Goal: Task Accomplishment & Management: Complete application form

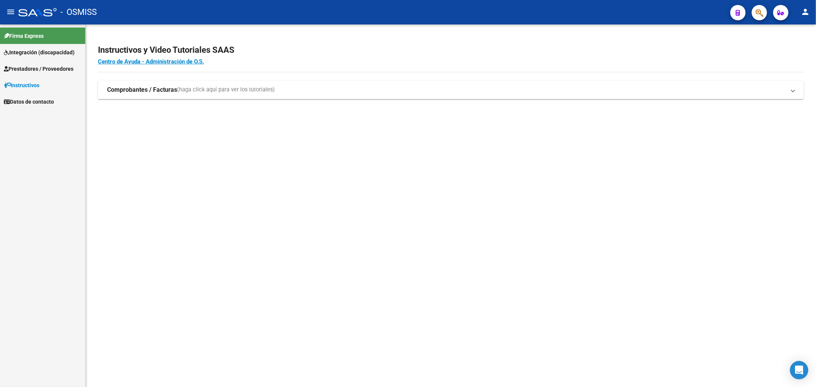
click at [44, 64] on link "Prestadores / Proveedores" at bounding box center [42, 68] width 85 height 16
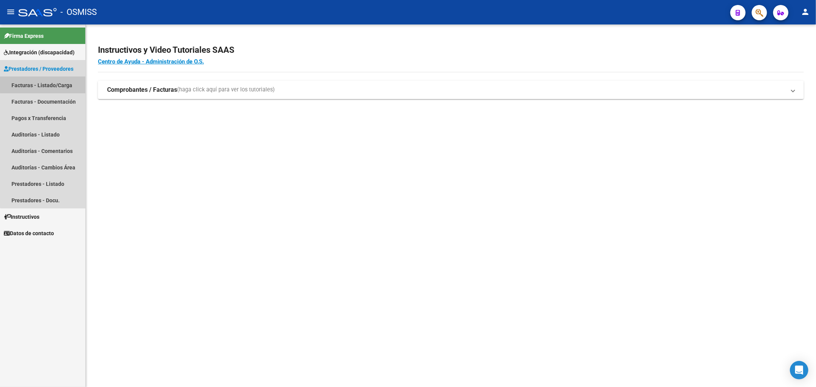
click at [55, 82] on link "Facturas - Listado/Carga" at bounding box center [42, 85] width 85 height 16
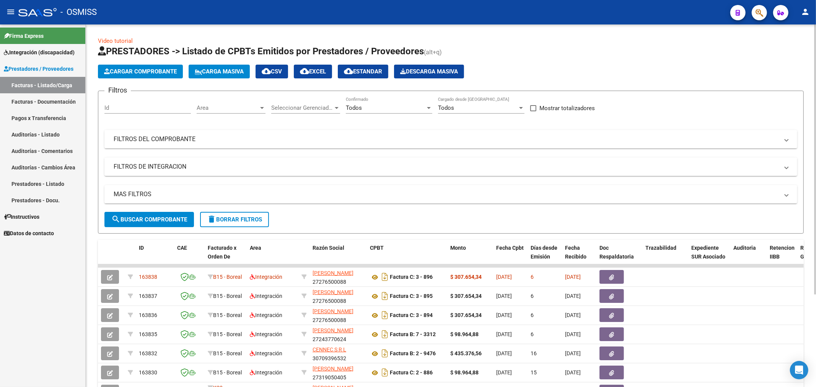
click at [238, 105] on span "Area" at bounding box center [228, 107] width 62 height 7
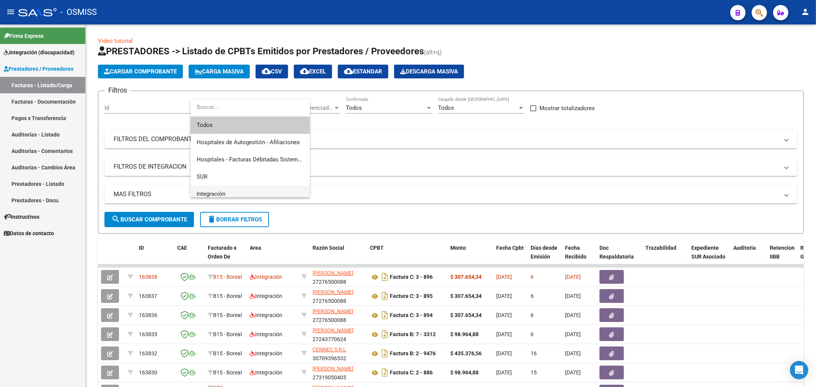
click at [228, 189] on span "Integración" at bounding box center [250, 194] width 107 height 17
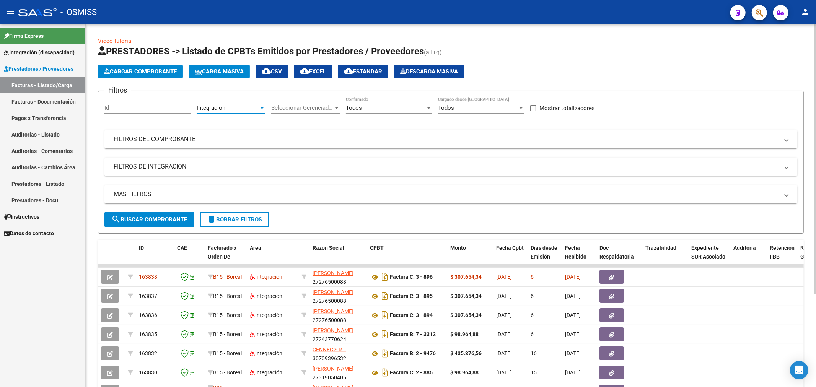
scroll to position [5, 0]
click at [302, 100] on div "Seleccionar Gerenciador Seleccionar Gerenciador" at bounding box center [305, 105] width 69 height 16
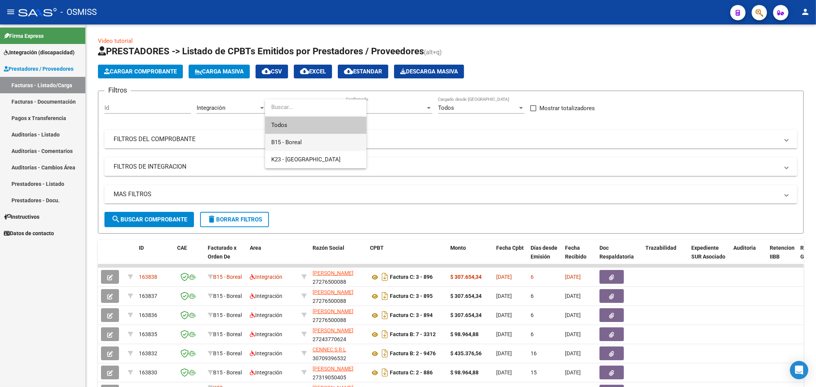
click at [302, 137] on span "B15 - Boreal" at bounding box center [315, 142] width 89 height 17
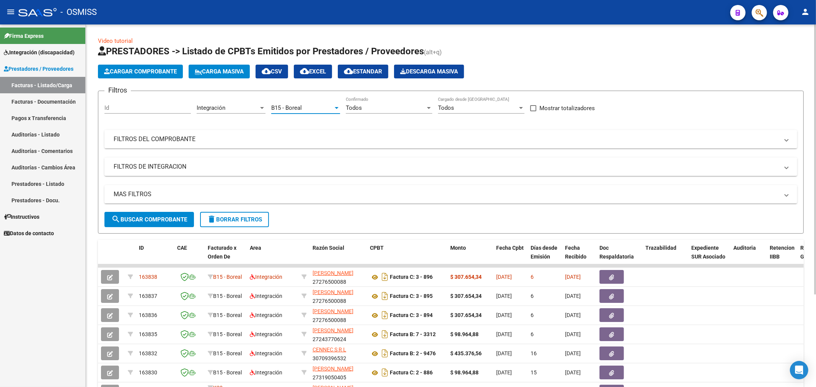
click at [368, 98] on div "Todos Confirmado" at bounding box center [389, 105] width 86 height 16
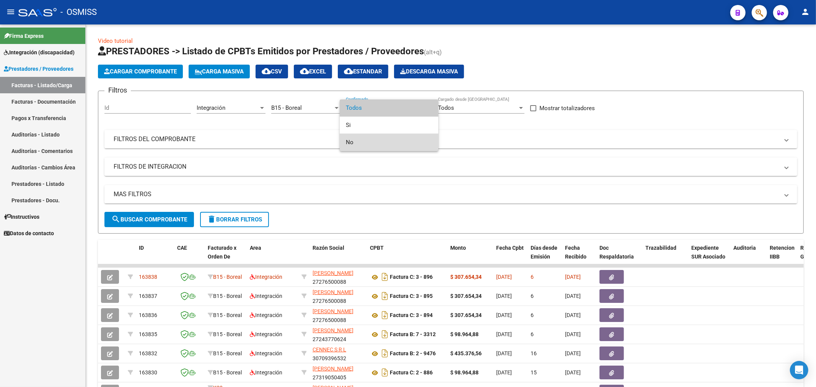
click at [360, 144] on span "No" at bounding box center [389, 142] width 86 height 17
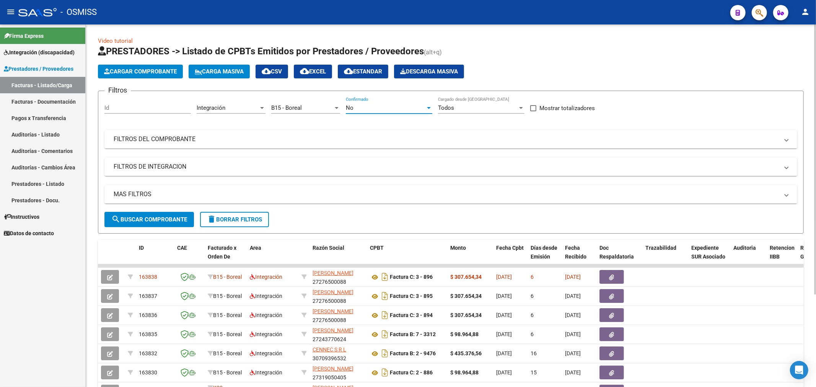
click at [296, 111] on span "B15 - Boreal" at bounding box center [286, 107] width 31 height 7
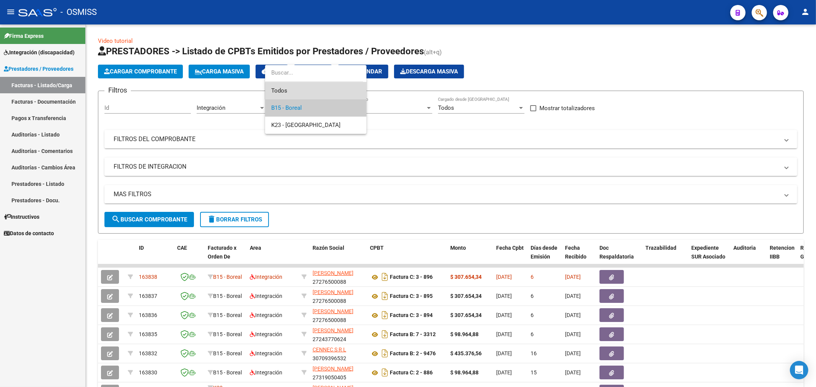
click at [319, 93] on span "Todos" at bounding box center [315, 90] width 89 height 17
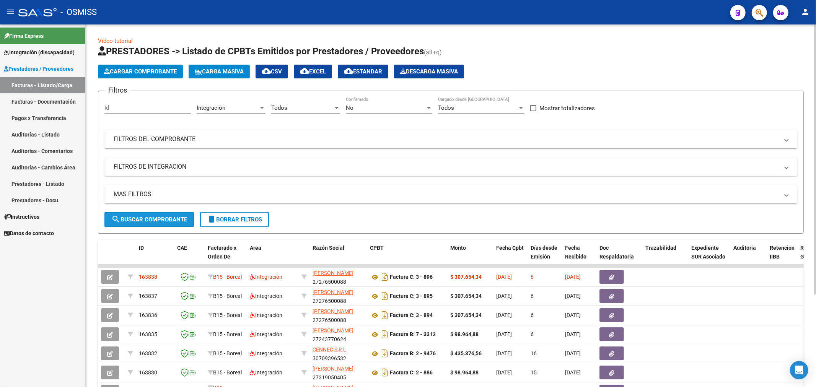
click at [124, 215] on button "search Buscar Comprobante" at bounding box center [149, 219] width 90 height 15
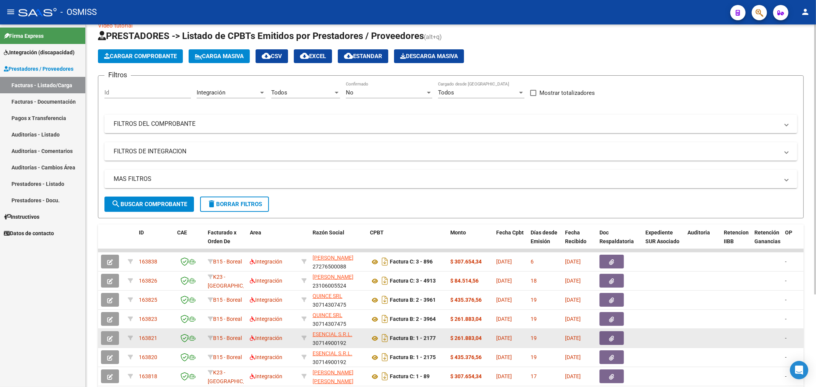
scroll to position [0, 0]
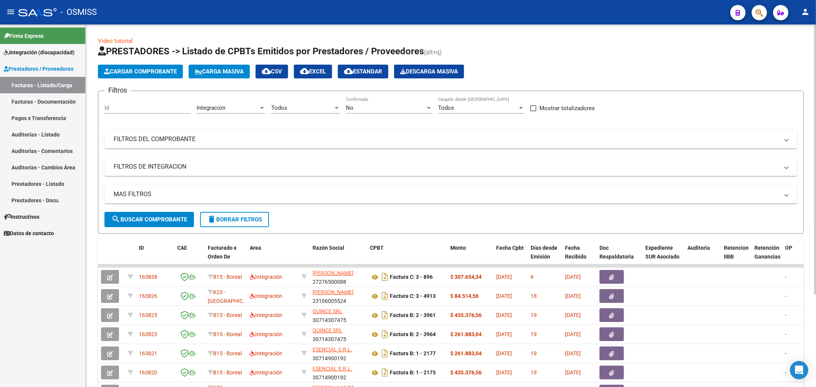
click at [308, 74] on mat-icon "cloud_download" at bounding box center [304, 71] width 9 height 9
click at [124, 110] on input "Id" at bounding box center [147, 107] width 86 height 7
paste input "163430"
type input "163430"
click at [145, 219] on span "search Buscar Comprobante" at bounding box center [149, 219] width 76 height 7
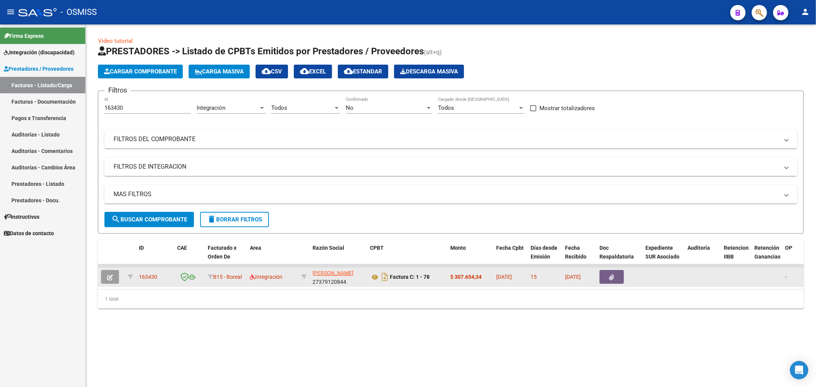
click at [114, 281] on button "button" at bounding box center [110, 277] width 18 height 14
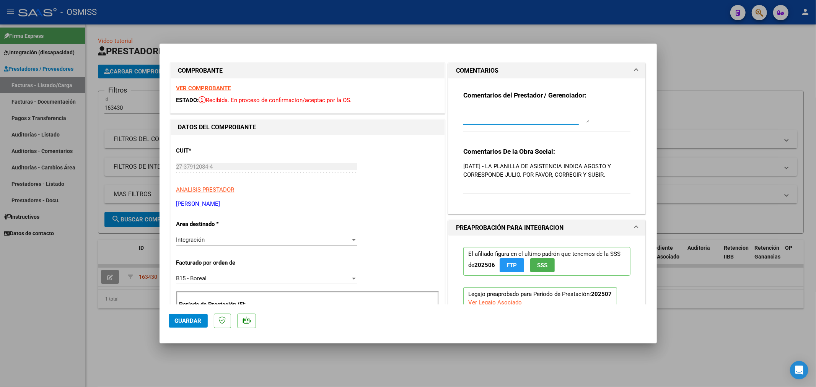
click at [516, 111] on textarea at bounding box center [526, 115] width 126 height 15
type textarea "19/08 GESTIONADO"
click at [188, 320] on span "Guardar" at bounding box center [188, 321] width 27 height 7
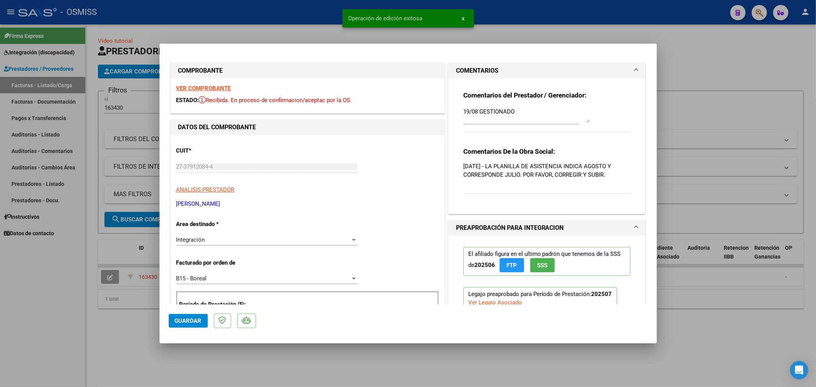
type input "$ 0,00"
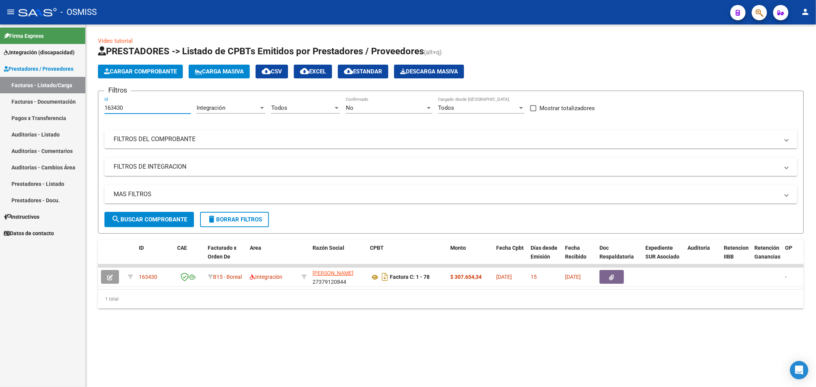
drag, startPoint x: 127, startPoint y: 108, endPoint x: 47, endPoint y: 125, distance: 82.5
click at [47, 125] on mat-sidenav-container "Firma Express Integración (discapacidad) Legajos Prestadores / Proveedores Fact…" at bounding box center [408, 205] width 816 height 363
paste input "08"
type input "163080"
click at [119, 222] on mat-icon "search" at bounding box center [115, 219] width 9 height 9
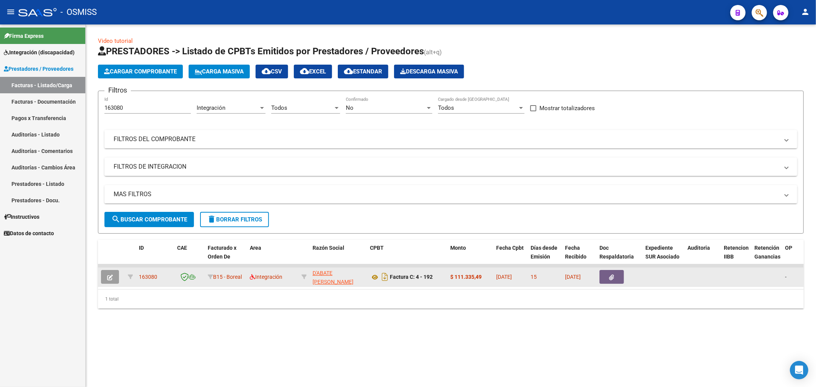
click at [113, 280] on icon "button" at bounding box center [110, 278] width 6 height 6
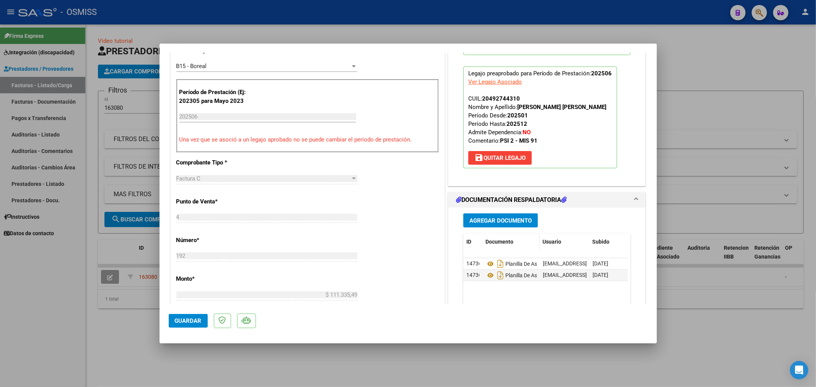
scroll to position [297, 0]
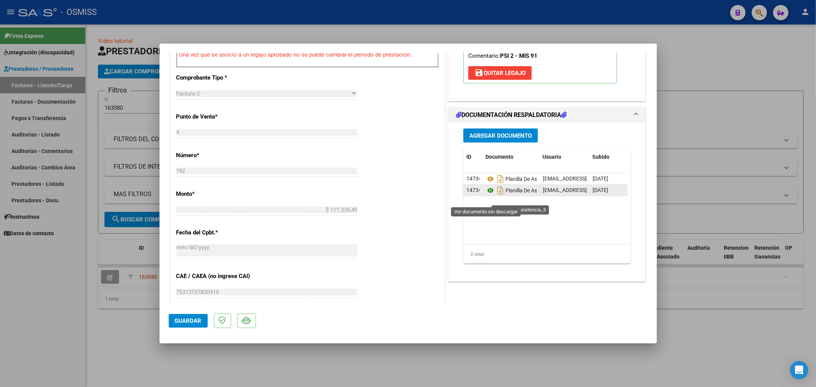
click at [491, 195] on icon at bounding box center [491, 190] width 10 height 9
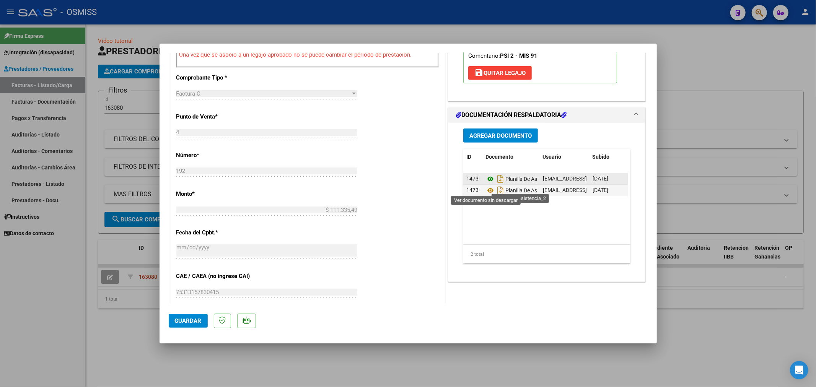
click at [486, 184] on icon at bounding box center [491, 179] width 10 height 9
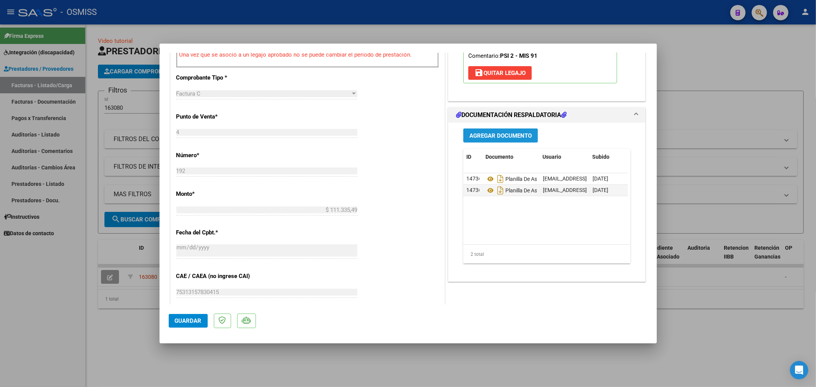
click at [491, 139] on span "Agregar Documento" at bounding box center [501, 135] width 62 height 7
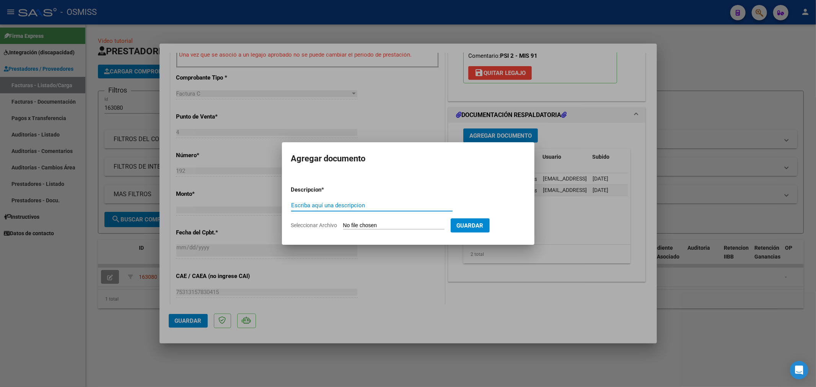
click at [312, 203] on input "Escriba aquí una descripcion" at bounding box center [371, 205] width 161 height 7
type input "PLANILLA 1"
click at [374, 228] on input "Seleccionar Archivo" at bounding box center [393, 225] width 101 height 7
type input "C:\fakepath\27286338173_11_4_192_Planilla de Asistencia_2.jpg"
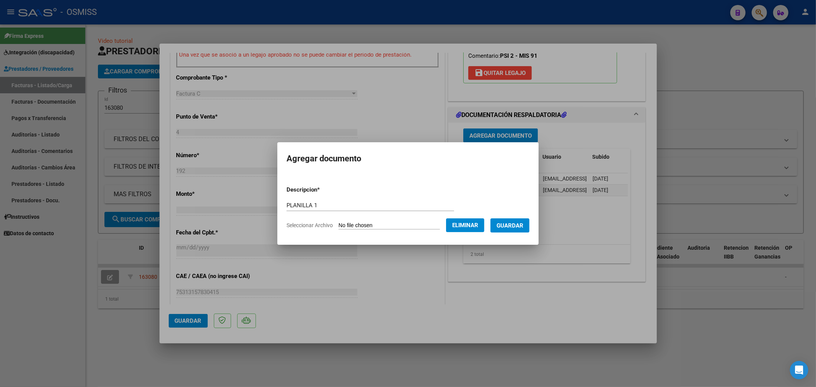
click at [508, 223] on span "Guardar" at bounding box center [510, 225] width 27 height 7
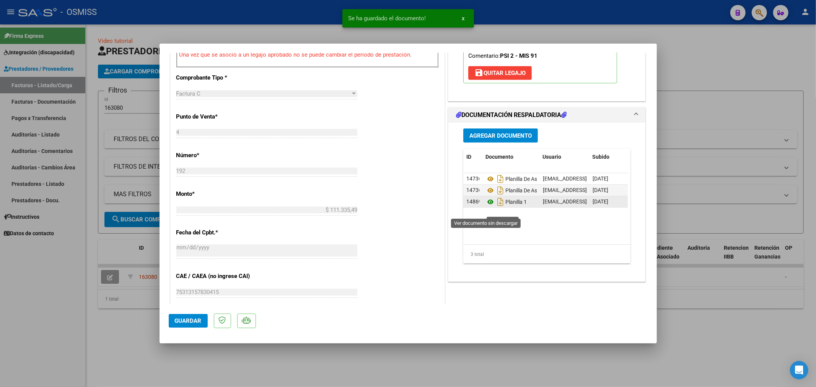
click at [488, 207] on icon at bounding box center [491, 201] width 10 height 9
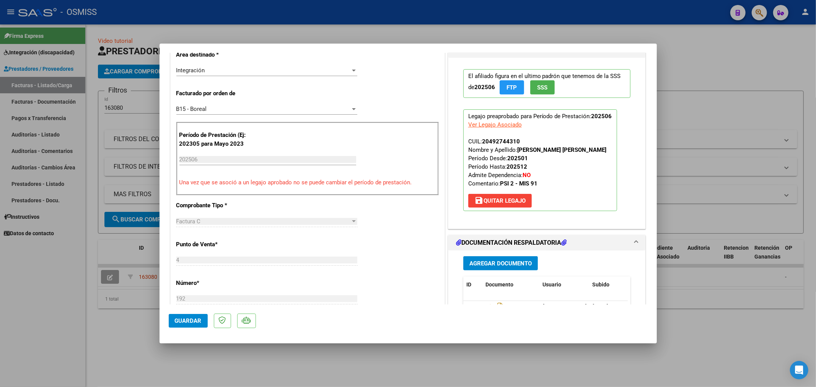
scroll to position [0, 0]
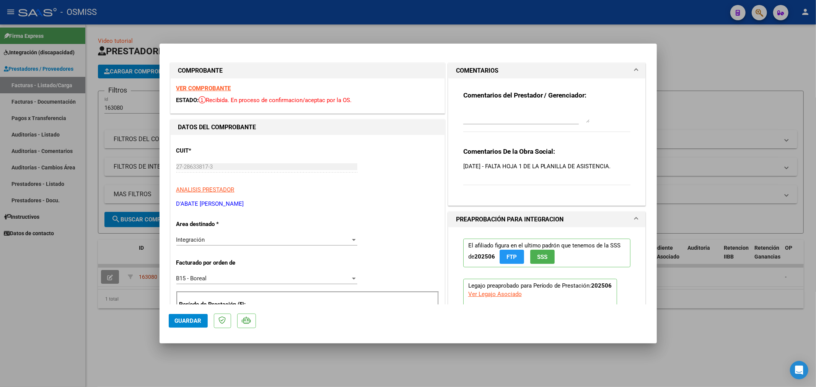
click at [514, 117] on textarea at bounding box center [526, 115] width 126 height 15
type textarea "20/08 SE ADJUNTA PLANILLA"
click at [179, 321] on span "Guardar" at bounding box center [188, 321] width 27 height 7
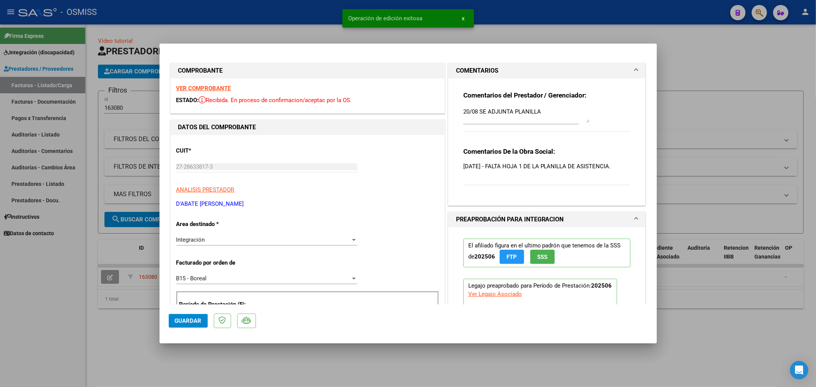
type input "$ 0,00"
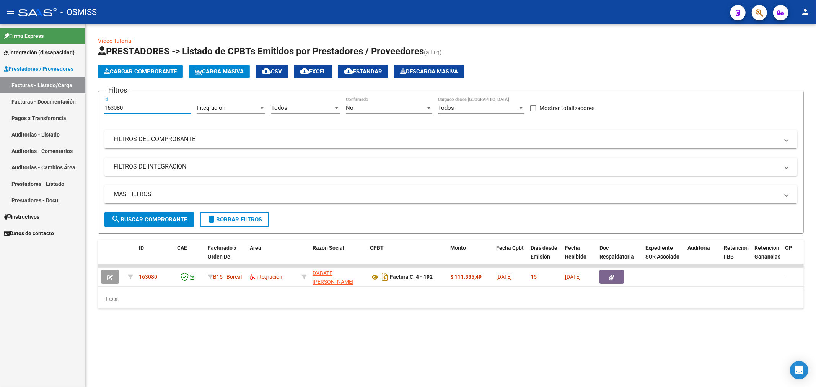
drag, startPoint x: 128, startPoint y: 108, endPoint x: 60, endPoint y: 128, distance: 71.2
click at [60, 128] on mat-sidenav-container "Firma Express Integración (discapacidad) Legajos Prestadores / Proveedores Fact…" at bounding box center [408, 205] width 816 height 363
paste input "75"
type input "163075"
click at [142, 216] on span "search Buscar Comprobante" at bounding box center [149, 219] width 76 height 7
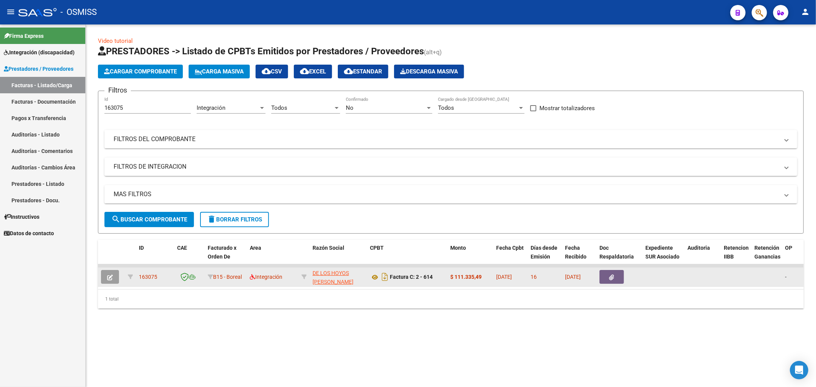
click at [114, 279] on button "button" at bounding box center [110, 277] width 18 height 14
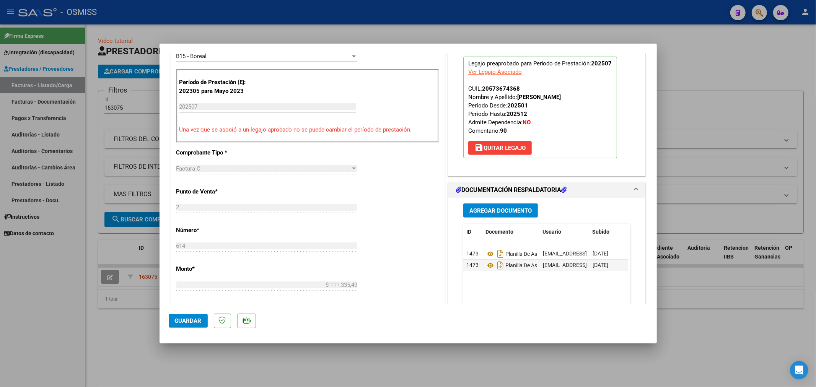
scroll to position [297, 0]
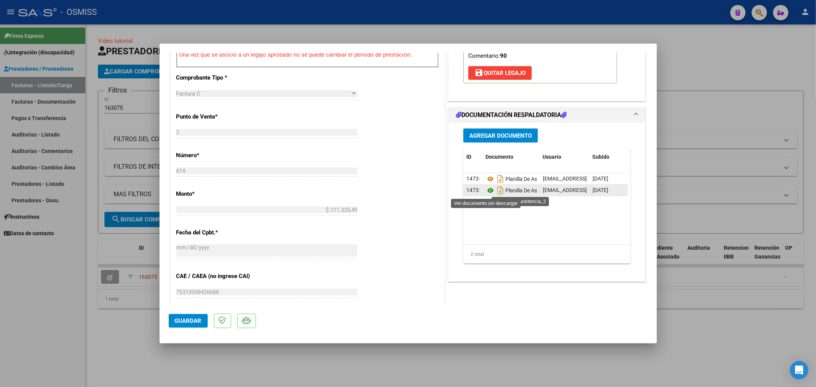
click at [489, 189] on icon at bounding box center [491, 190] width 10 height 9
click at [479, 133] on span "Agregar Documento" at bounding box center [501, 135] width 62 height 7
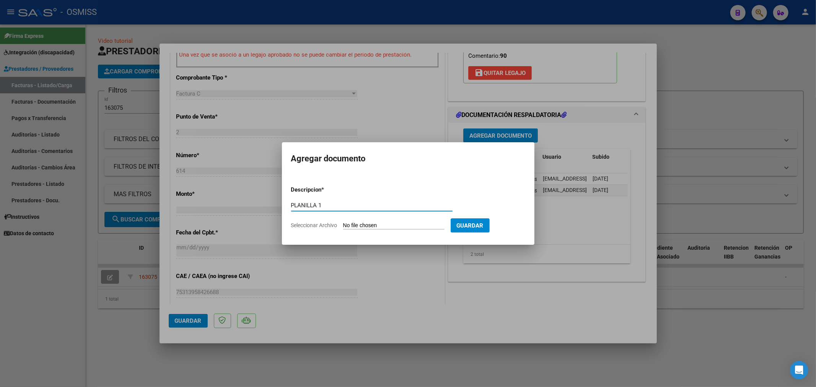
type input "PLANILLA 1"
click at [379, 230] on form "Descripcion * PLANILLA 1 Escriba aquí una descripcion Seleccionar Archivo Guard…" at bounding box center [408, 208] width 234 height 56
click at [379, 227] on input "Seleccionar Archivo" at bounding box center [393, 225] width 101 height 7
type input "C:\fakepath\27277621393_11_2_614_Planilla de Asistencia_1.pdf"
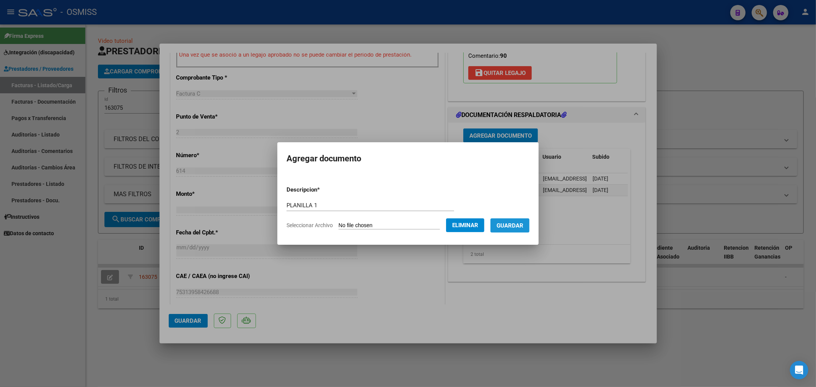
click at [514, 228] on span "Guardar" at bounding box center [510, 225] width 27 height 7
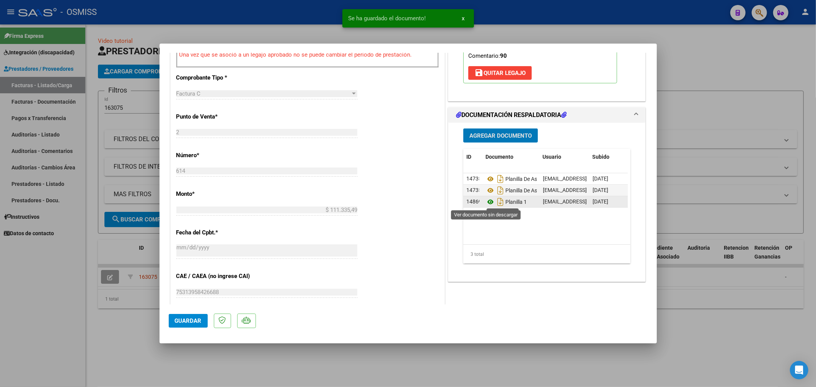
click at [487, 201] on icon at bounding box center [491, 201] width 10 height 9
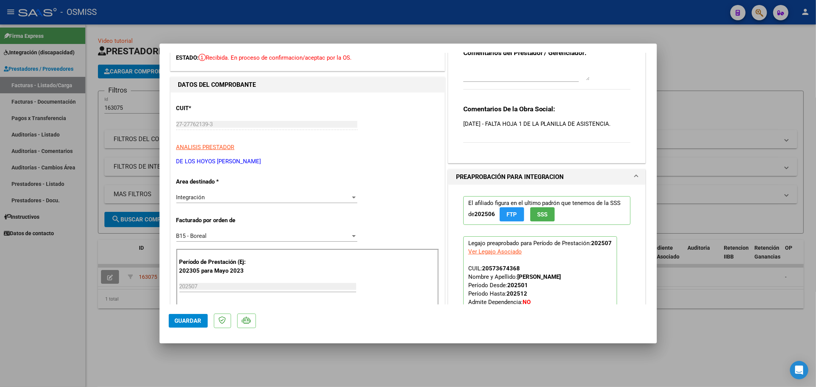
scroll to position [0, 0]
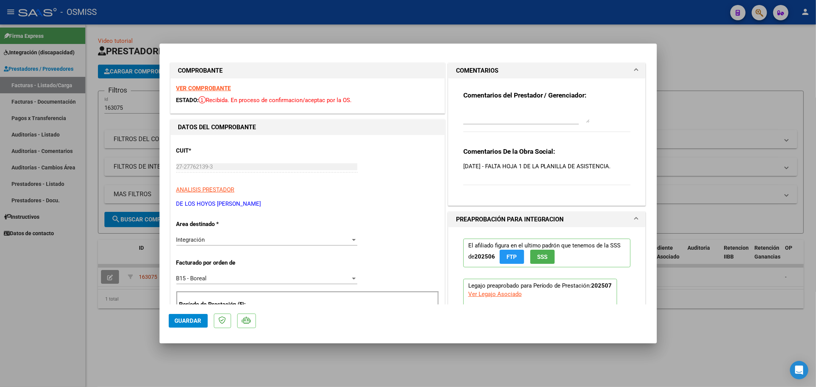
click at [546, 114] on textarea at bounding box center [526, 115] width 126 height 15
type textarea "20/08 SE ADJUNTA PLANILLA"
click at [180, 324] on span "Guardar" at bounding box center [188, 321] width 27 height 7
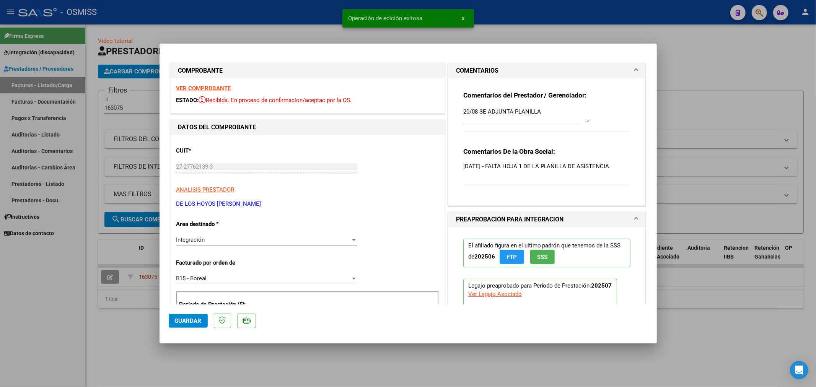
type input "$ 0,00"
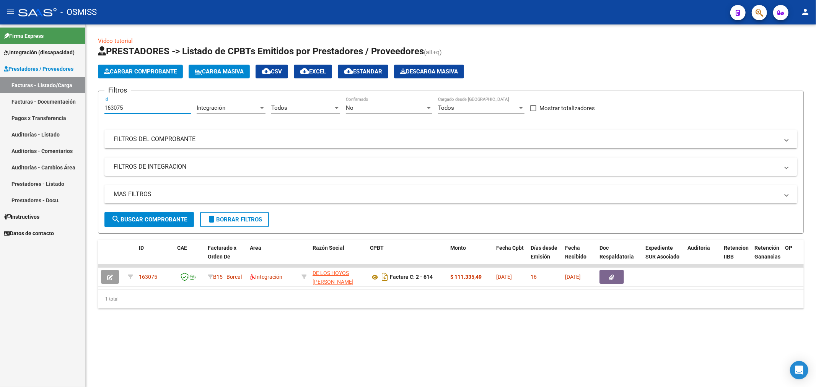
drag, startPoint x: 127, startPoint y: 105, endPoint x: 54, endPoint y: 121, distance: 74.8
click at [54, 121] on mat-sidenav-container "Firma Express Integración (discapacidad) Legajos Prestadores / Proveedores Fact…" at bounding box center [408, 205] width 816 height 363
paste input "2961"
type input "162961"
click at [162, 220] on span "search Buscar Comprobante" at bounding box center [149, 219] width 76 height 7
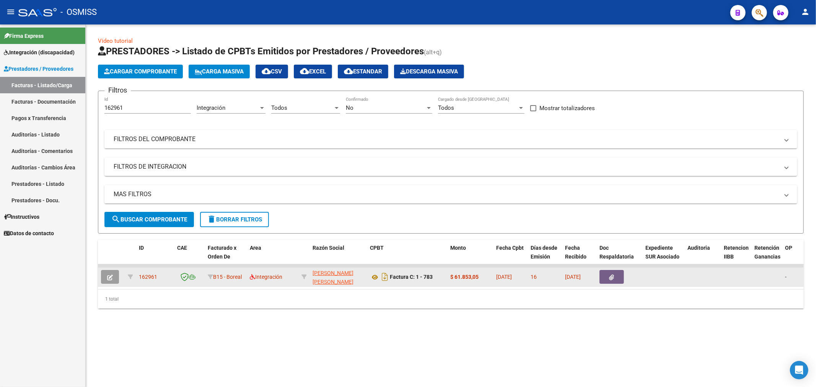
click at [105, 280] on button "button" at bounding box center [110, 277] width 18 height 14
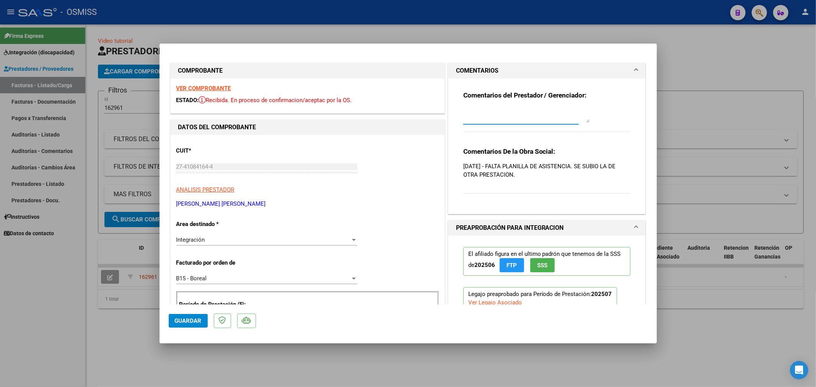
click at [514, 117] on textarea at bounding box center [526, 115] width 126 height 15
type textarea "20/08 GESTIONADO"
click at [183, 320] on span "Guardar" at bounding box center [188, 321] width 27 height 7
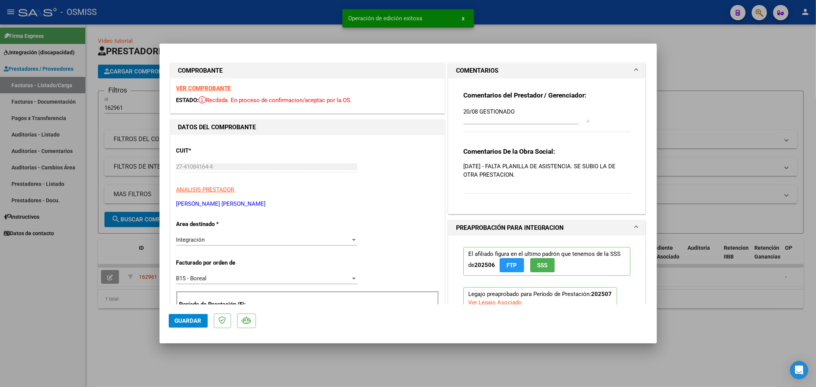
type input "$ 0,00"
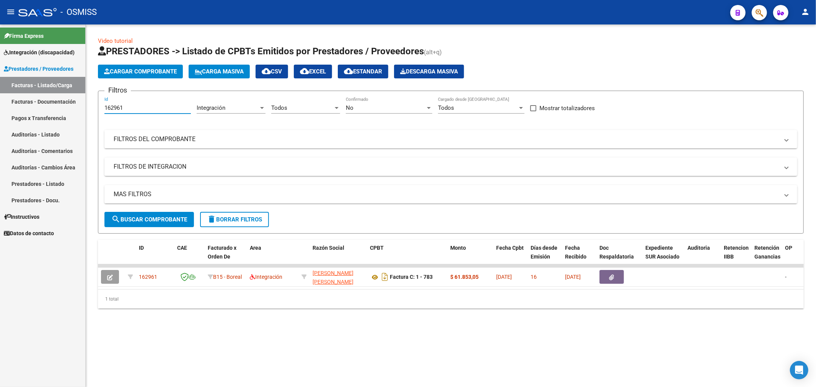
drag, startPoint x: 127, startPoint y: 106, endPoint x: 55, endPoint y: 125, distance: 74.1
click at [55, 125] on mat-sidenav-container "Firma Express Integración (discapacidad) Legajos Prestadores / Proveedores Fact…" at bounding box center [408, 205] width 816 height 363
paste input "793"
type input "162793"
click at [167, 219] on span "search Buscar Comprobante" at bounding box center [149, 219] width 76 height 7
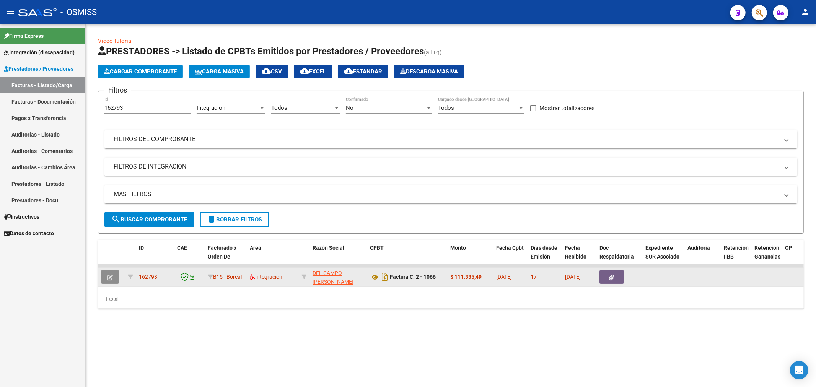
click at [111, 280] on icon "button" at bounding box center [110, 278] width 6 height 6
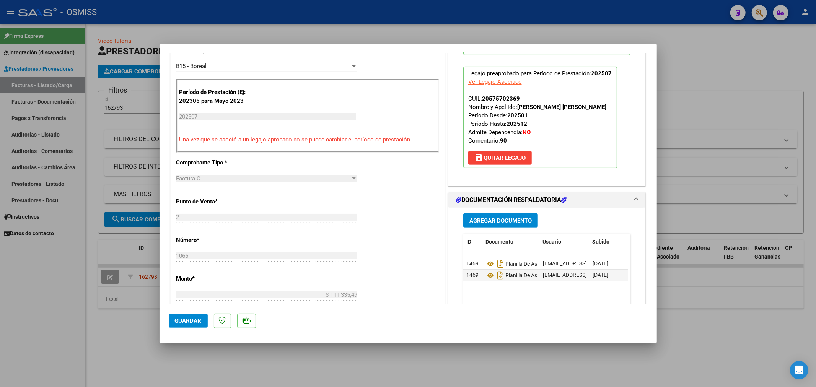
scroll to position [297, 0]
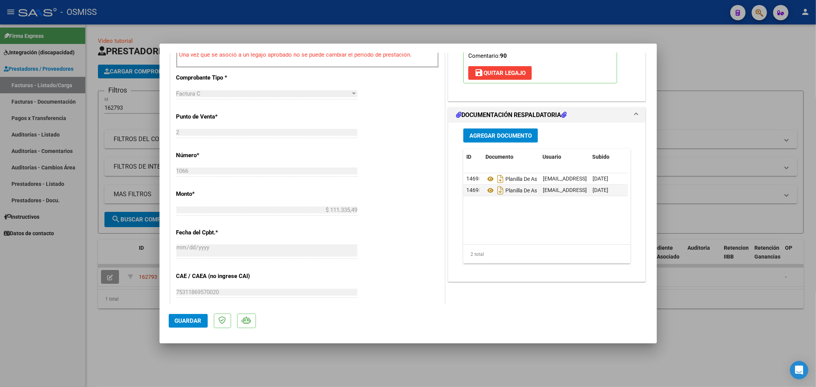
click at [491, 139] on span "Agregar Documento" at bounding box center [501, 135] width 62 height 7
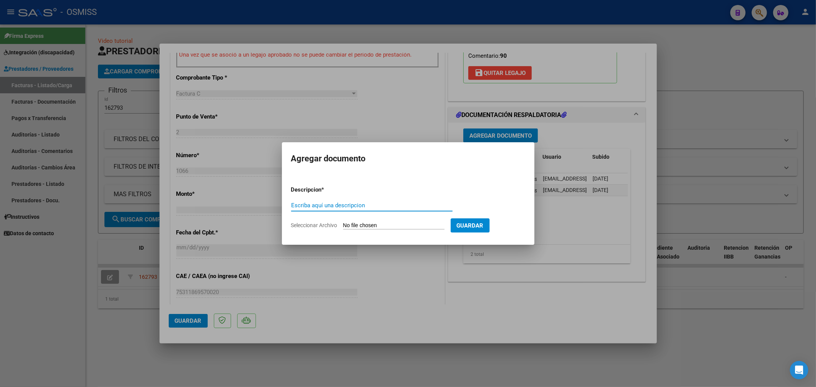
click at [353, 207] on input "Escriba aquí una descripcion" at bounding box center [371, 205] width 161 height 7
type input "PLANILLA 1"
click at [369, 226] on input "Seleccionar Archivo" at bounding box center [393, 225] width 101 height 7
type input "C:\fakepath\27283099461_11_2_1066_Planilla de Asistencia_2.pdf"
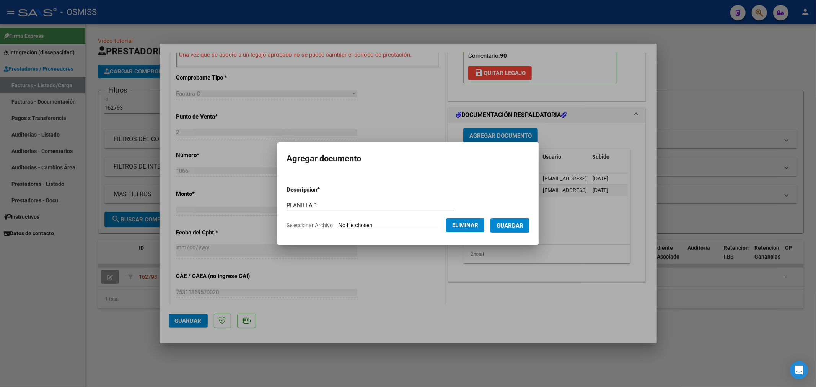
click at [505, 225] on span "Guardar" at bounding box center [510, 225] width 27 height 7
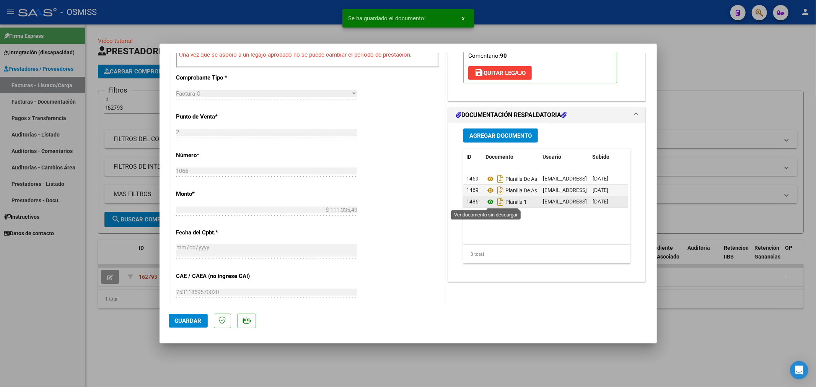
click at [488, 202] on icon at bounding box center [491, 201] width 10 height 9
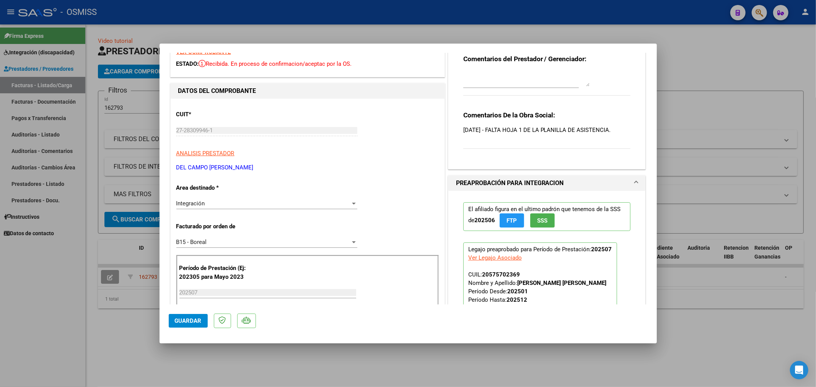
scroll to position [0, 0]
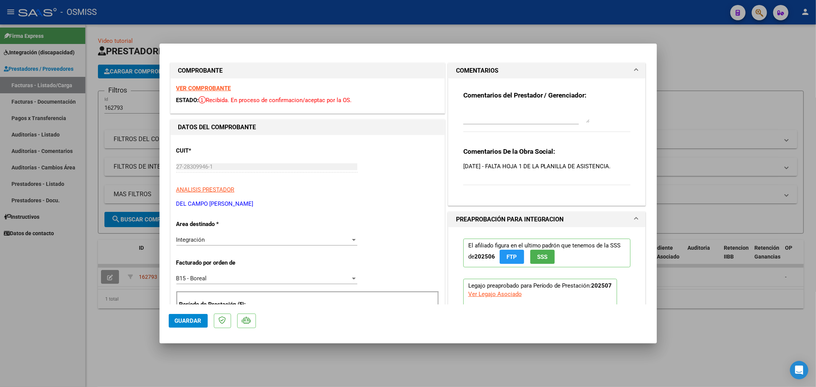
drag, startPoint x: 535, startPoint y: 121, endPoint x: 537, endPoint y: 117, distance: 4.1
click at [535, 120] on textarea at bounding box center [526, 115] width 126 height 15
type textarea "20/08 SE ADJUNTA PLANILLA"
click at [193, 326] on button "Guardar" at bounding box center [188, 321] width 39 height 14
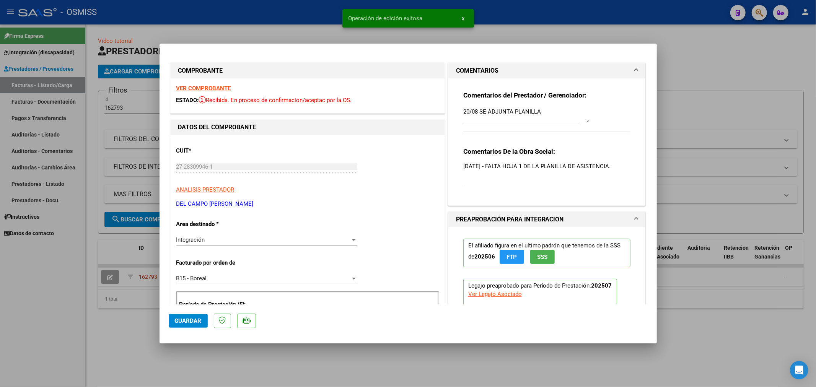
type input "$ 0,00"
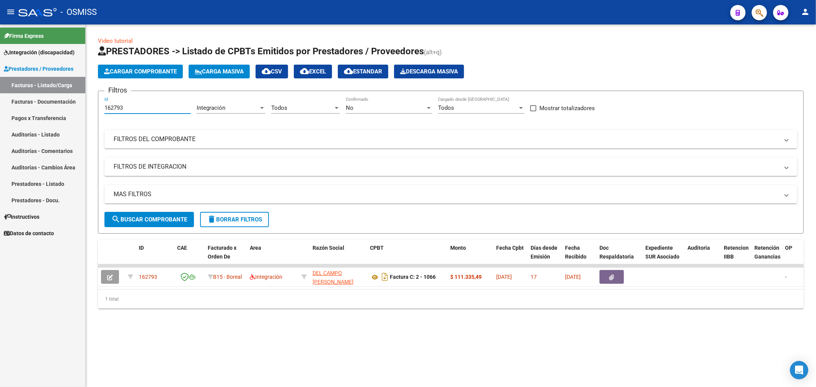
drag, startPoint x: 129, startPoint y: 109, endPoint x: 65, endPoint y: 123, distance: 65.2
click at [65, 123] on mat-sidenav-container "Firma Express Integración (discapacidad) Legajos Prestadores / Proveedores Fact…" at bounding box center [408, 205] width 816 height 363
paste input "55"
type input "162755"
click at [173, 222] on span "search Buscar Comprobante" at bounding box center [149, 219] width 76 height 7
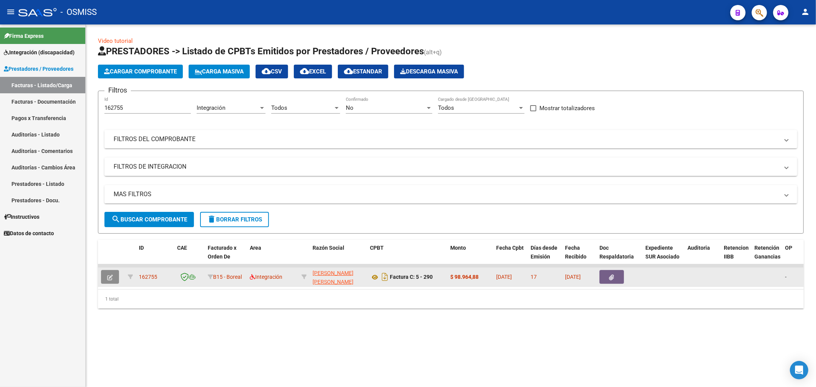
click at [109, 280] on icon "button" at bounding box center [110, 278] width 6 height 6
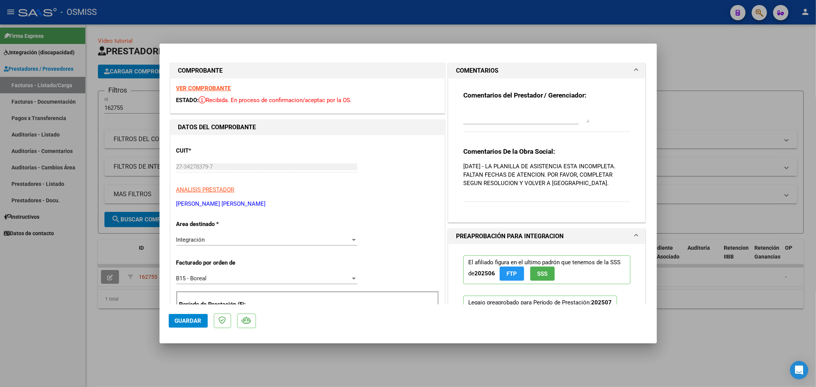
click at [537, 117] on textarea at bounding box center [526, 115] width 126 height 15
type textarea "20/08 GESTIONADO"
click at [177, 324] on button "Guardar" at bounding box center [188, 321] width 39 height 14
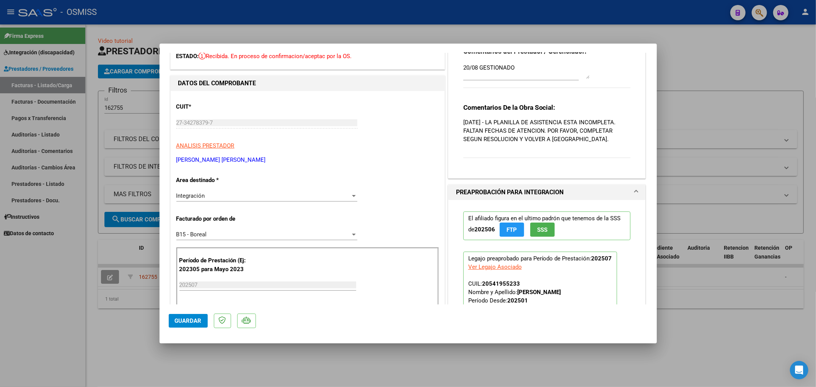
scroll to position [85, 0]
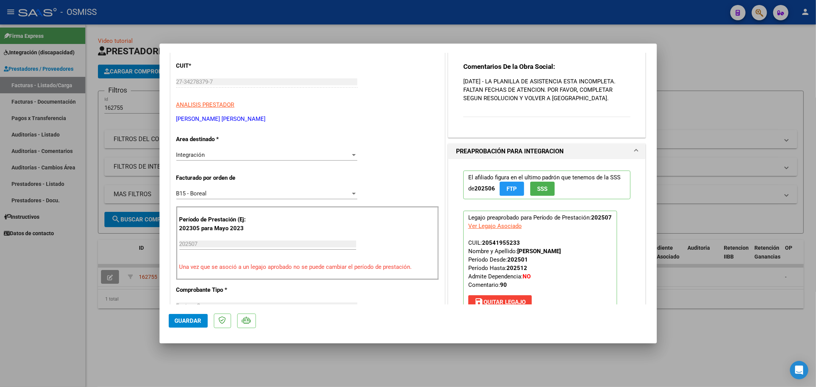
type input "$ 0,00"
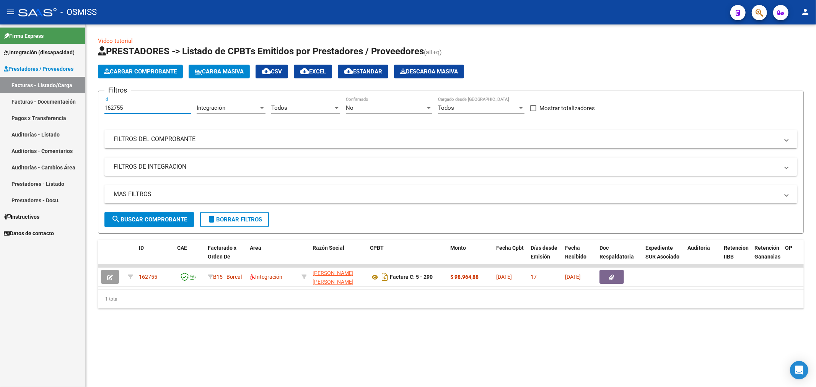
drag, startPoint x: 111, startPoint y: 118, endPoint x: 33, endPoint y: 129, distance: 78.8
click at [33, 129] on mat-sidenav-container "Firma Express Integración (discapacidad) Legajos Prestadores / Proveedores Fact…" at bounding box center [408, 205] width 816 height 363
paste input "690"
type input "162690"
click at [122, 220] on span "search Buscar Comprobante" at bounding box center [149, 219] width 76 height 7
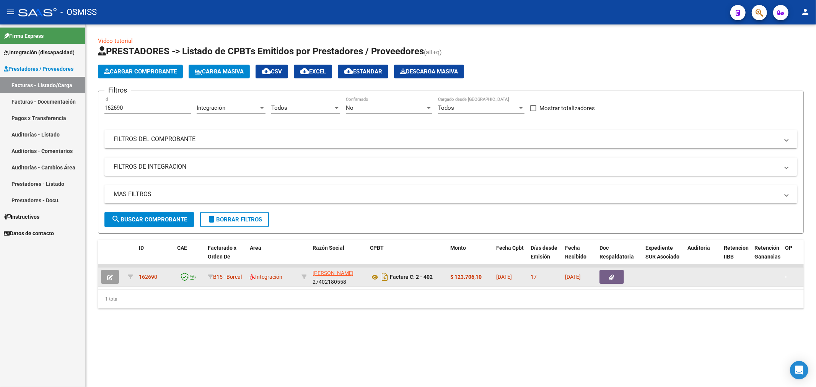
drag, startPoint x: 105, startPoint y: 284, endPoint x: 105, endPoint y: 279, distance: 5.4
click at [105, 280] on datatable-body-cell at bounding box center [111, 277] width 27 height 19
click at [105, 279] on button "button" at bounding box center [110, 277] width 18 height 14
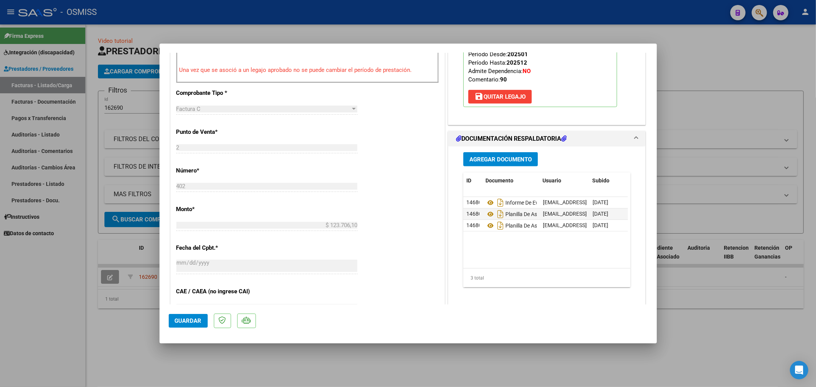
scroll to position [297, 0]
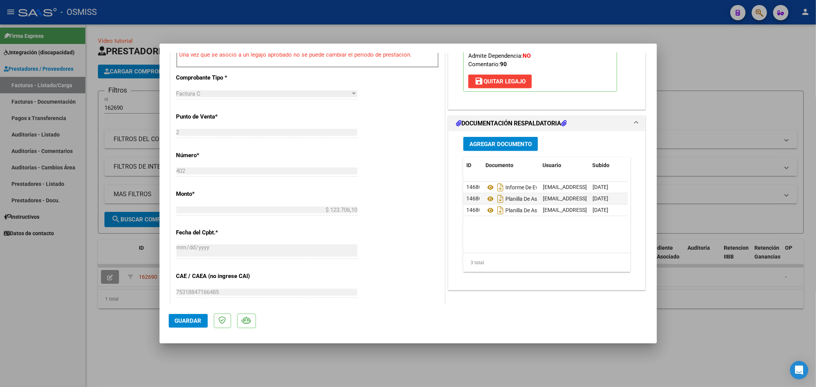
click at [504, 144] on span "Agregar Documento" at bounding box center [501, 144] width 62 height 7
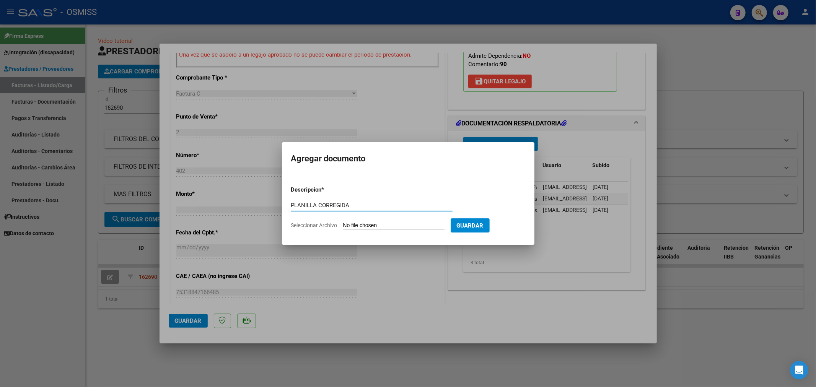
type input "PLANILLA CORREGIDA"
click at [361, 225] on input "Seleccionar Archivo" at bounding box center [393, 225] width 101 height 7
type input "C:\fakepath\27402180558_11_2_402_Planilla de Asistencia_3..pdf"
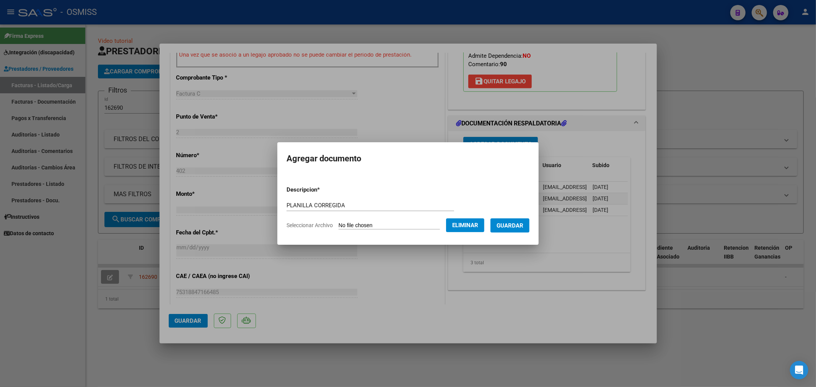
click at [512, 226] on span "Guardar" at bounding box center [510, 225] width 27 height 7
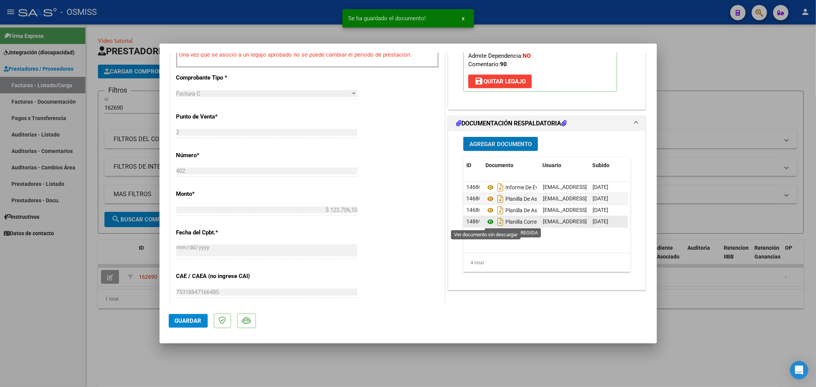
click at [488, 223] on icon at bounding box center [491, 221] width 10 height 9
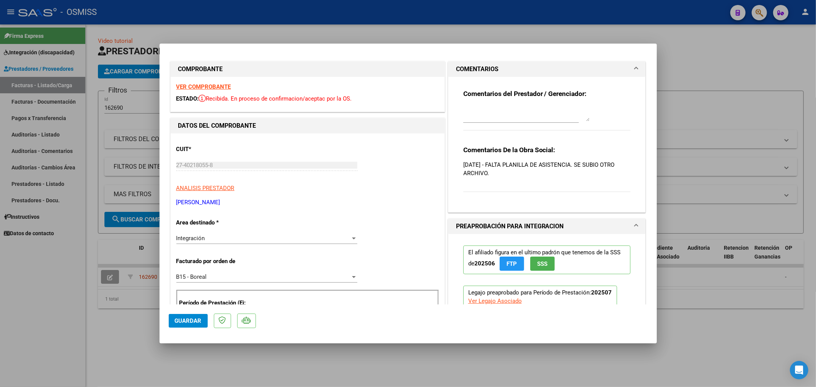
scroll to position [0, 0]
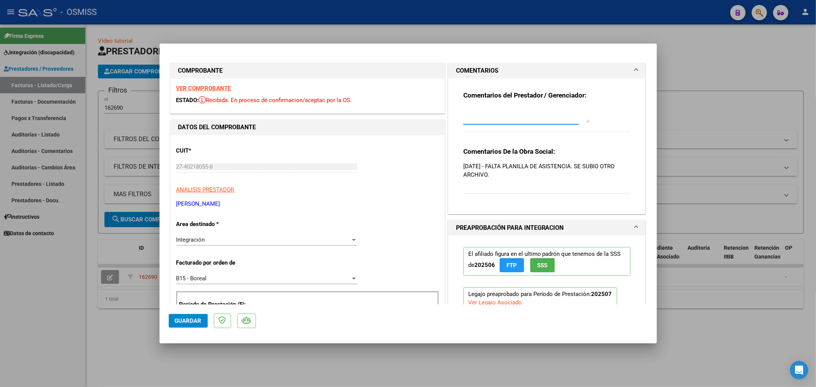
click at [497, 118] on textarea at bounding box center [526, 115] width 126 height 15
type textarea "20/08 SE ADJUNTA PLANILLA"
click at [184, 319] on span "Guardar" at bounding box center [188, 321] width 27 height 7
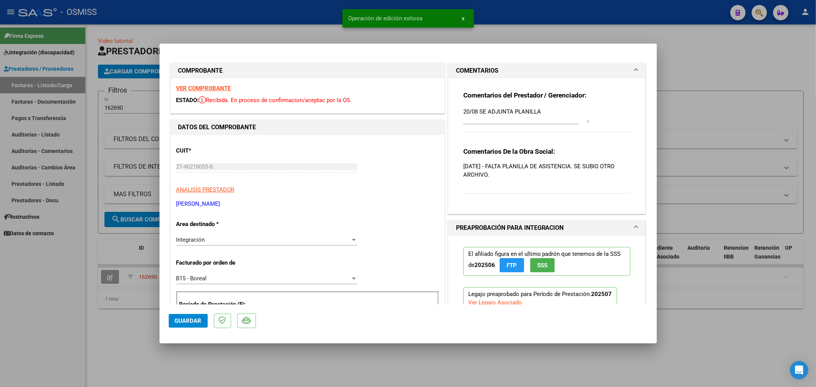
type input "$ 0,00"
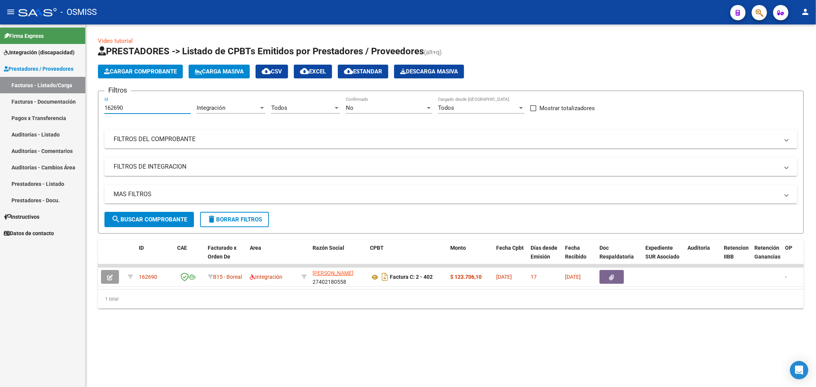
drag, startPoint x: 130, startPoint y: 108, endPoint x: 60, endPoint y: 119, distance: 71.7
click at [60, 119] on mat-sidenav-container "Firma Express Integración (discapacidad) Legajos Prestadores / Proveedores Fact…" at bounding box center [408, 205] width 816 height 363
paste input "59599"
type input "159599"
click at [145, 218] on span "search Buscar Comprobante" at bounding box center [149, 219] width 76 height 7
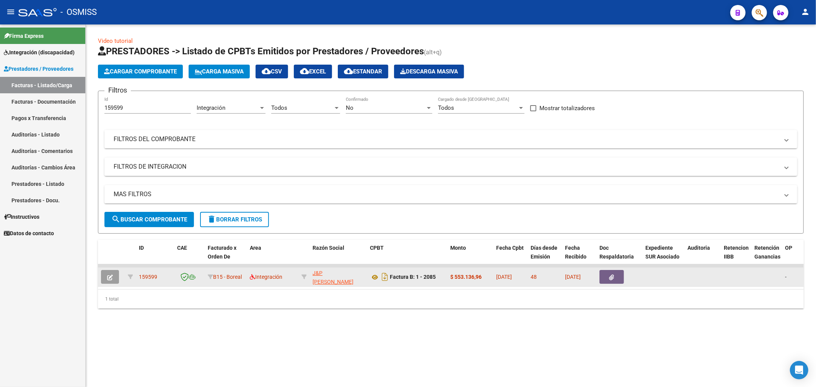
click at [109, 277] on icon "button" at bounding box center [110, 278] width 6 height 6
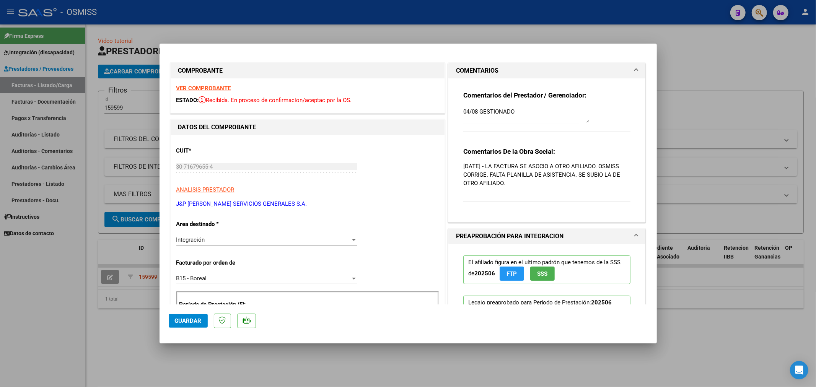
click at [217, 88] on strong "VER COMPROBANTE" at bounding box center [203, 88] width 55 height 7
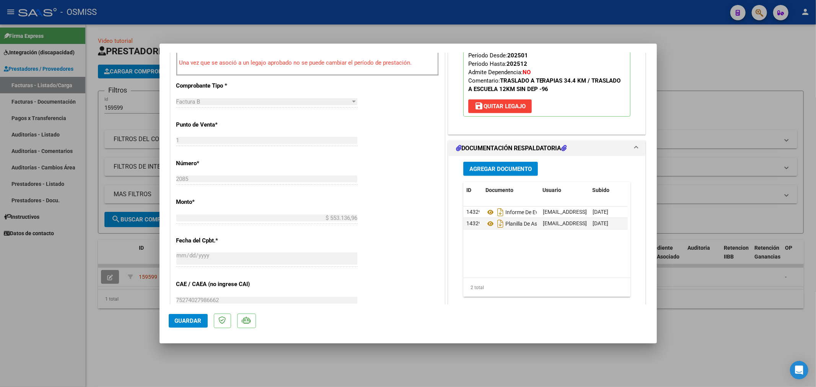
scroll to position [297, 0]
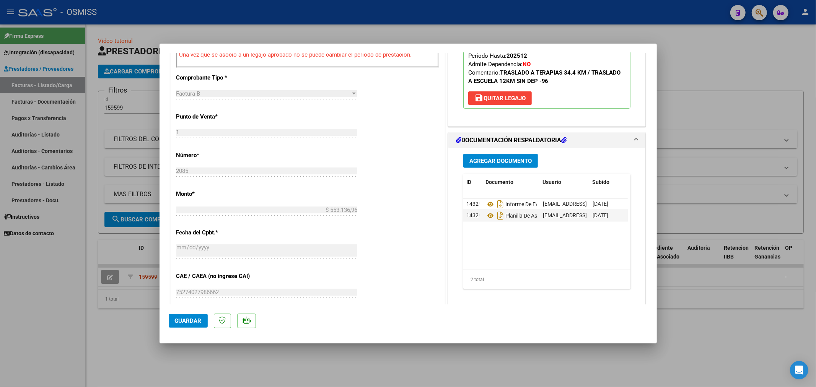
click at [500, 159] on span "Agregar Documento" at bounding box center [501, 161] width 62 height 7
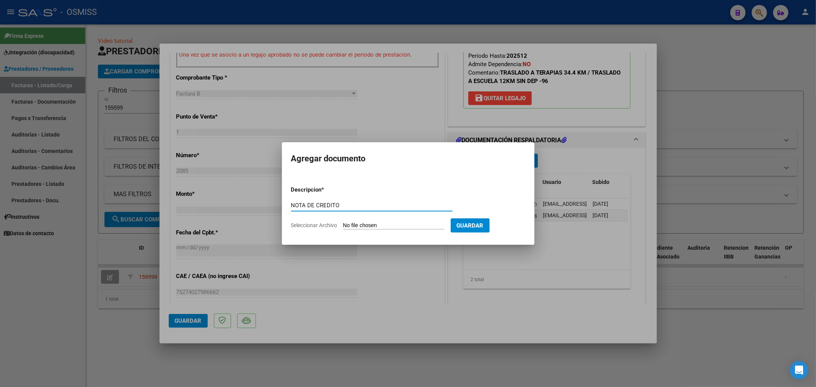
type input "NOTA DE CREDITO"
click at [352, 228] on input "Seleccionar Archivo" at bounding box center [393, 225] width 101 height 7
type input "C:\fakepath\135826-3-Nota_de_credito.pdf"
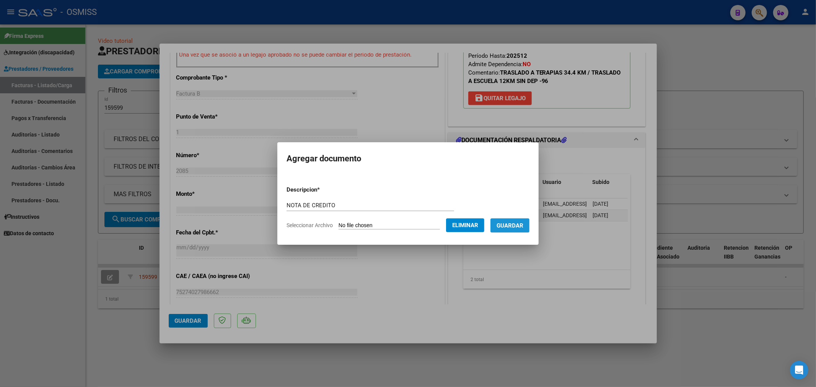
click at [514, 228] on span "Guardar" at bounding box center [510, 225] width 27 height 7
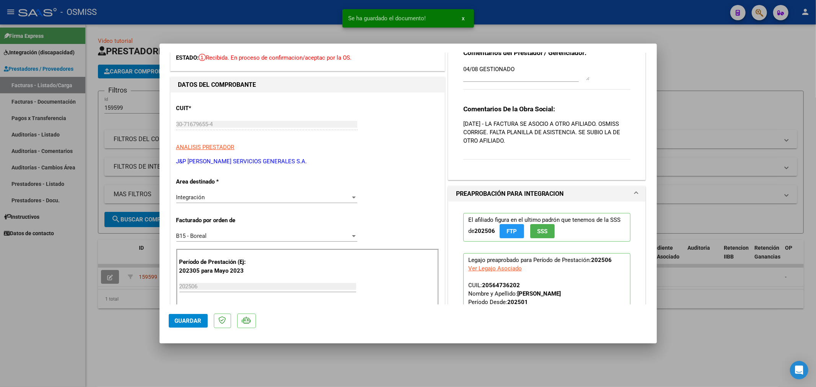
scroll to position [0, 0]
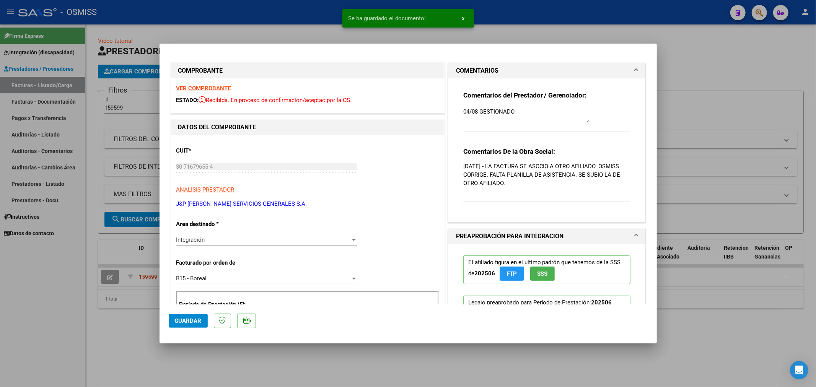
click at [463, 112] on textarea "04/08 GESTIONADO" at bounding box center [526, 115] width 126 height 15
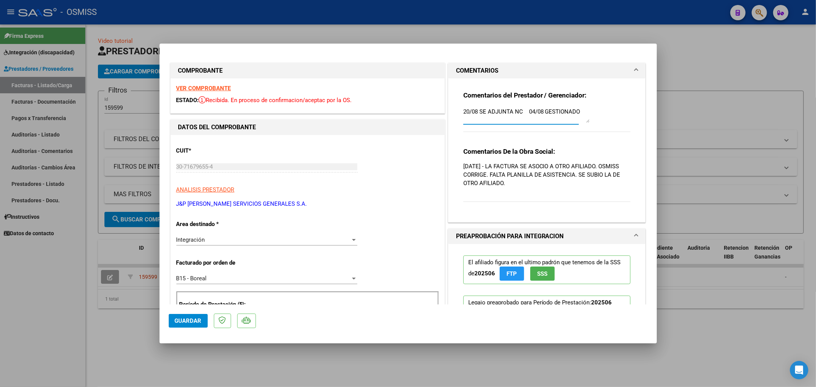
click at [184, 320] on span "Guardar" at bounding box center [188, 321] width 27 height 7
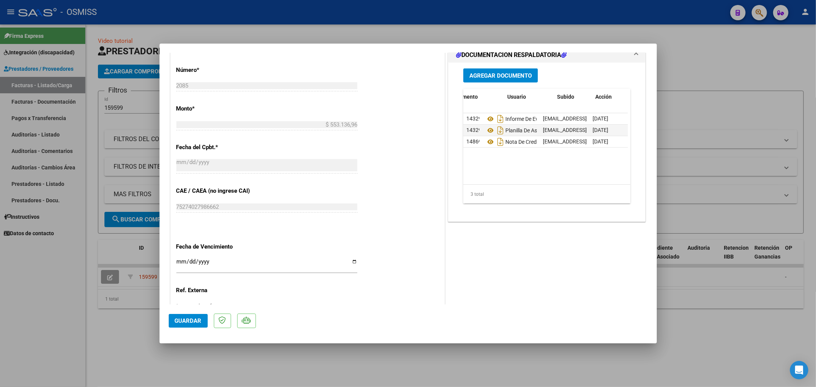
scroll to position [0, 38]
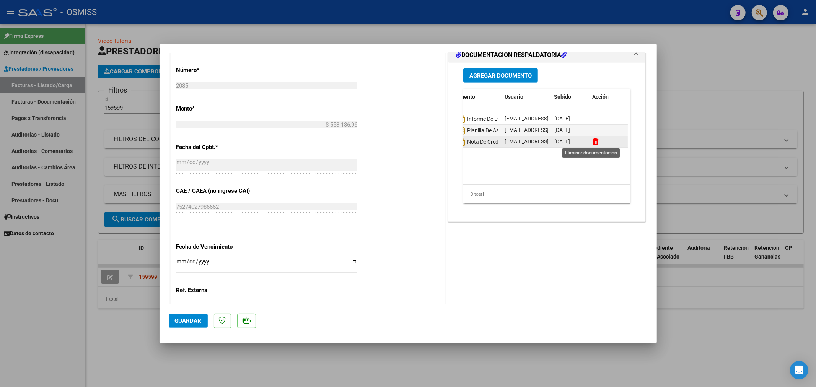
click at [594, 144] on icon at bounding box center [596, 141] width 6 height 7
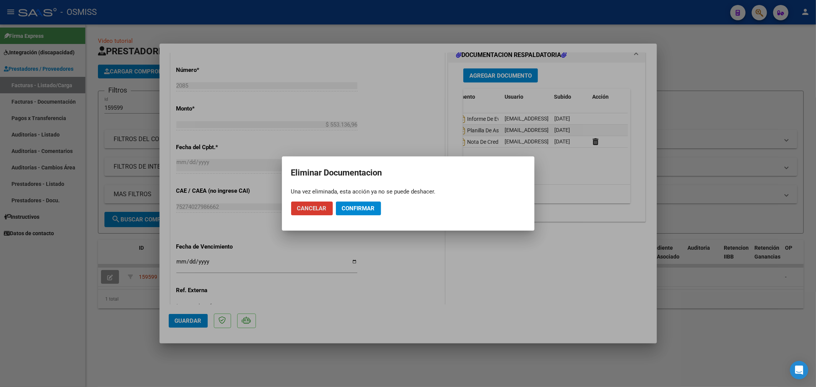
click at [346, 209] on span "Confirmar" at bounding box center [358, 208] width 33 height 7
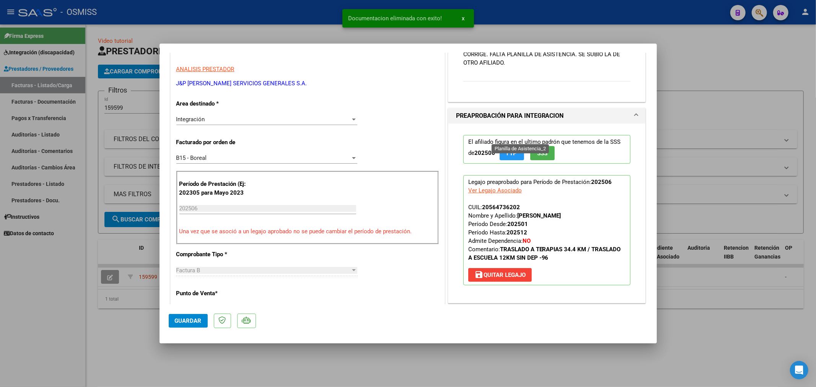
scroll to position [0, 0]
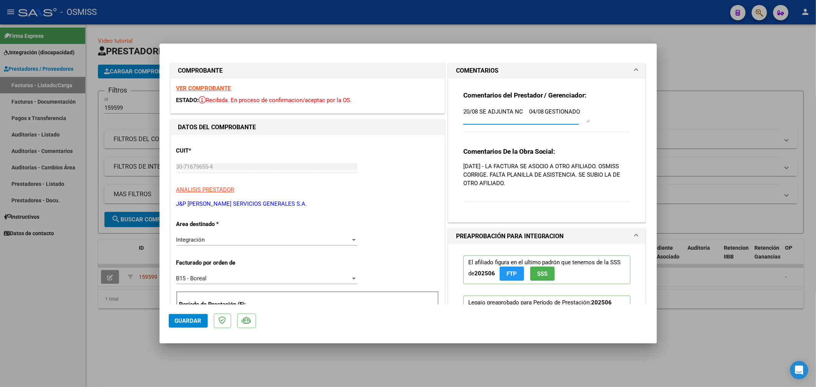
drag, startPoint x: 525, startPoint y: 111, endPoint x: 458, endPoint y: 111, distance: 67.0
click at [458, 111] on div "Comentarios del Prestador / Gerenciador: 20/08 SE ADJUNTA NC 04/08 GESTIONADO C…" at bounding box center [547, 147] width 179 height 138
type textarea "4/08 GESTIONADO"
click at [184, 321] on span "Guardar" at bounding box center [188, 321] width 27 height 7
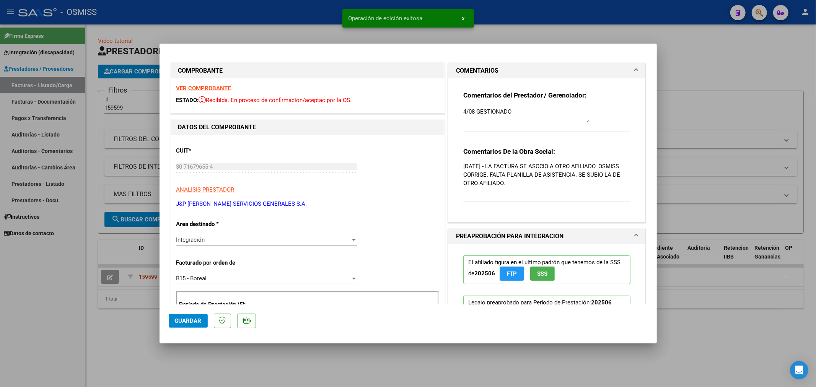
type input "$ 0,00"
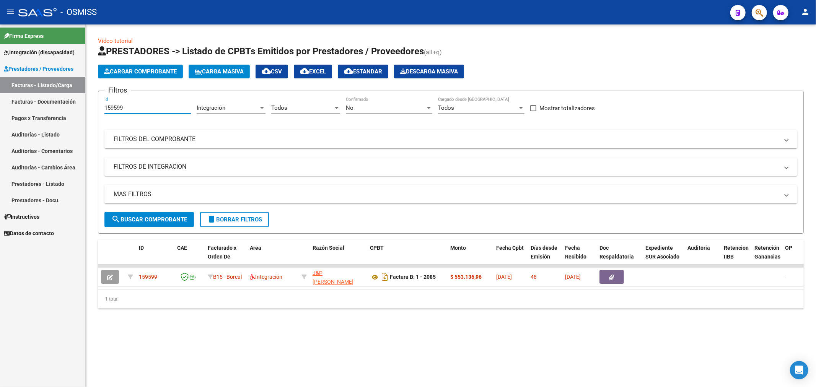
drag, startPoint x: 132, startPoint y: 106, endPoint x: 51, endPoint y: 119, distance: 82.5
click at [51, 119] on mat-sidenav-container "Firma Express Integración (discapacidad) Legajos Prestadores / Proveedores Fact…" at bounding box center [408, 205] width 816 height 363
paste input "6791"
type input "156791"
drag, startPoint x: 125, startPoint y: 231, endPoint x: 127, endPoint y: 225, distance: 6.8
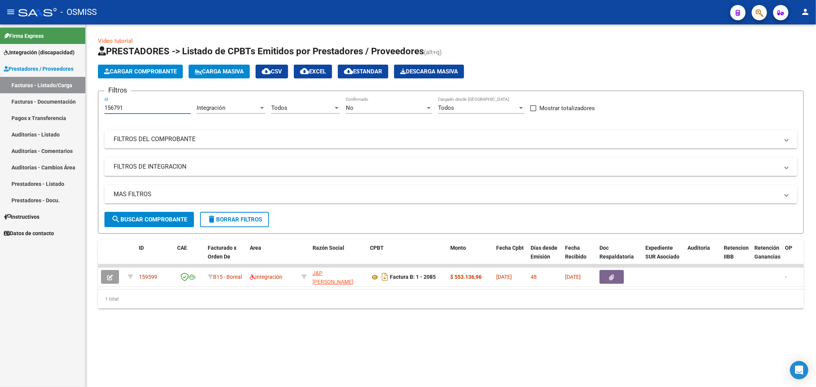
click at [125, 231] on form "Filtros 156791 Id Integración Area Todos Seleccionar Gerenciador No Confirmado …" at bounding box center [451, 162] width 706 height 143
click at [129, 220] on span "search Buscar Comprobante" at bounding box center [149, 219] width 76 height 7
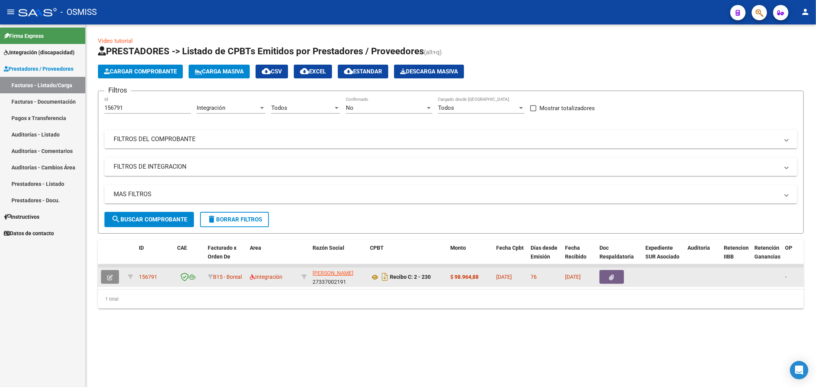
click at [114, 277] on button "button" at bounding box center [110, 277] width 18 height 14
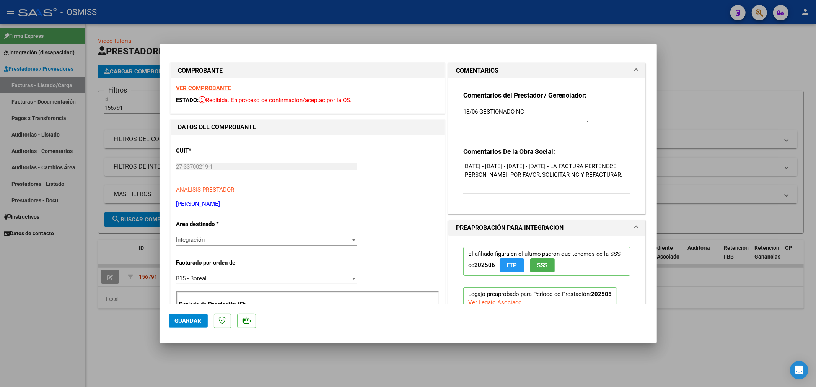
click at [463, 111] on textarea "18/06 GESTIONADO NC" at bounding box center [526, 115] width 126 height 15
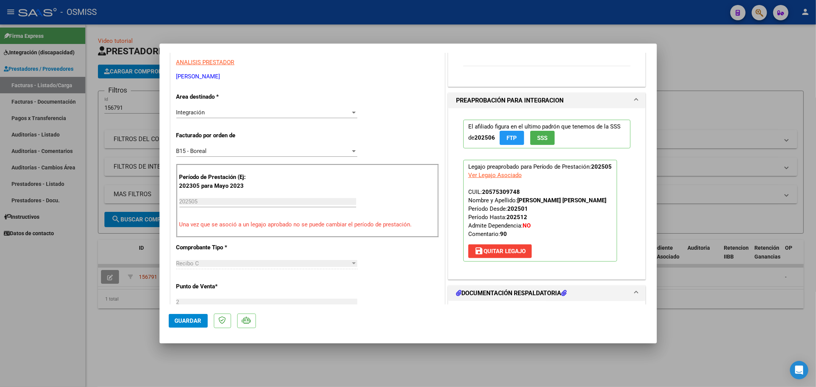
scroll to position [212, 0]
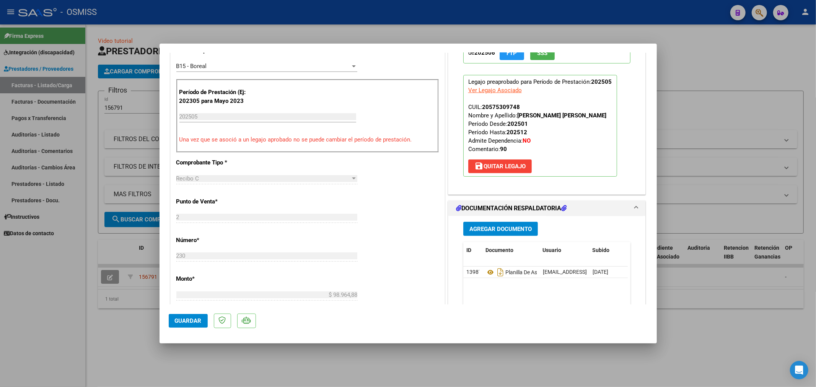
type textarea "20/08 SE ADJUNTA NC 18/06 GESTIONADO NC"
click at [486, 233] on span "Agregar Documento" at bounding box center [501, 229] width 62 height 7
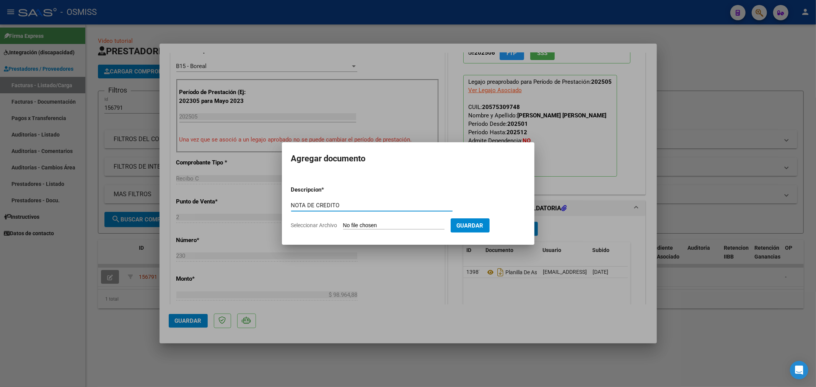
type input "NOTA DE CREDITO"
click at [378, 228] on input "Seleccionar Archivo" at bounding box center [393, 225] width 101 height 7
type input "C:\fakepath\135826-3-Nota_de_credito.pdf"
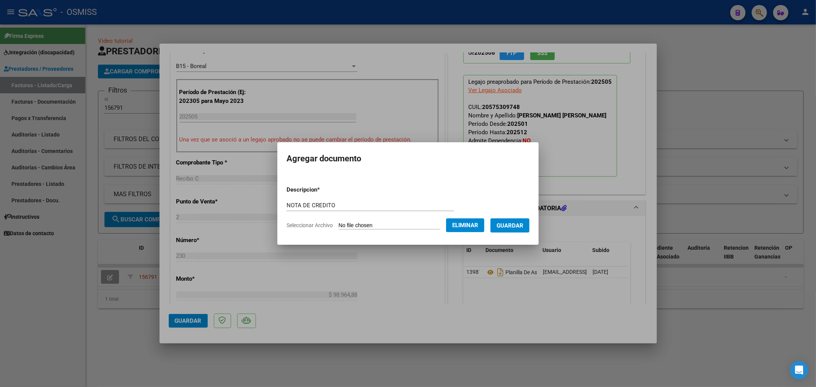
click at [511, 228] on span "Guardar" at bounding box center [510, 225] width 27 height 7
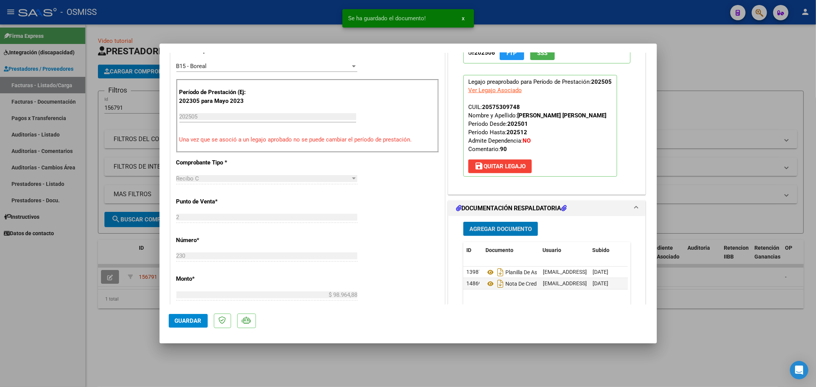
click at [186, 323] on span "Guardar" at bounding box center [188, 321] width 27 height 7
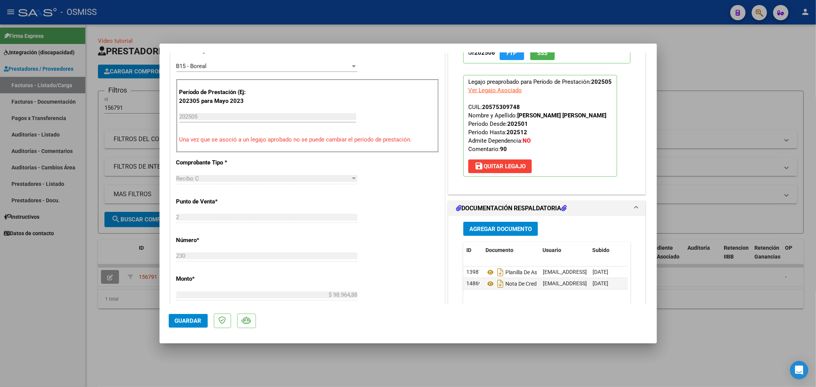
type input "$ 0,00"
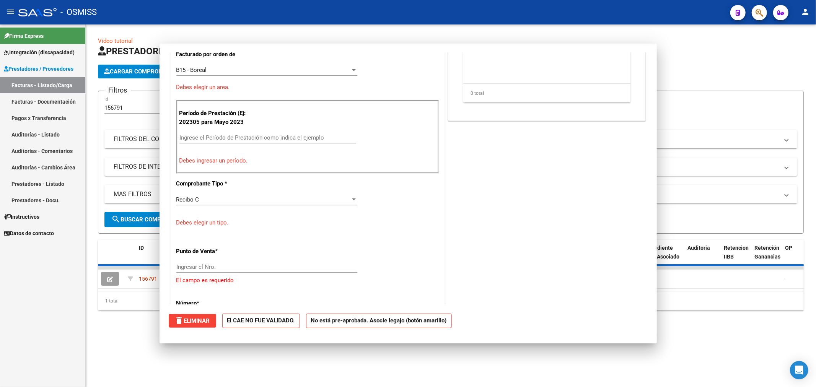
scroll to position [0, 0]
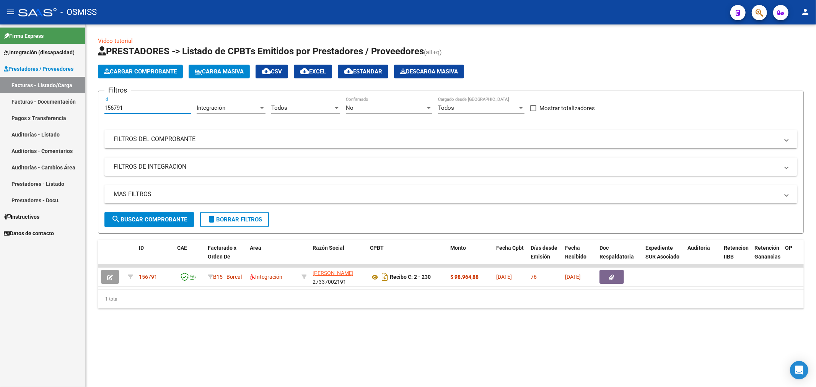
drag, startPoint x: 124, startPoint y: 109, endPoint x: 59, endPoint y: 125, distance: 66.5
click at [59, 125] on mat-sidenav-container "Firma Express Integración (discapacidad) Legajos Prestadores / Proveedores Fact…" at bounding box center [408, 205] width 816 height 363
paste input "466"
type input "156466"
click at [148, 221] on span "search Buscar Comprobante" at bounding box center [149, 219] width 76 height 7
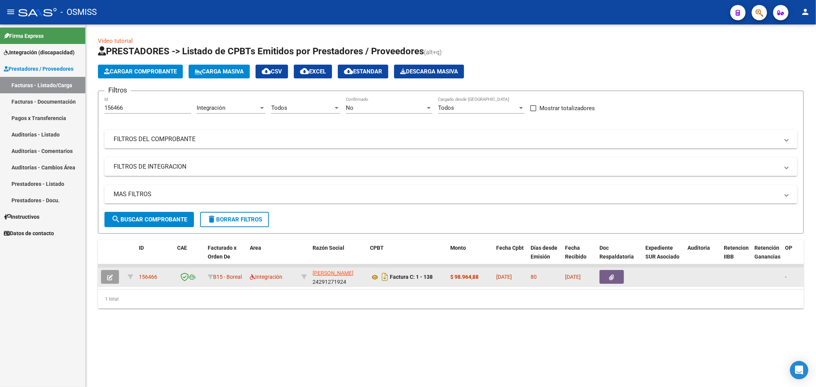
click at [109, 277] on icon "button" at bounding box center [110, 278] width 6 height 6
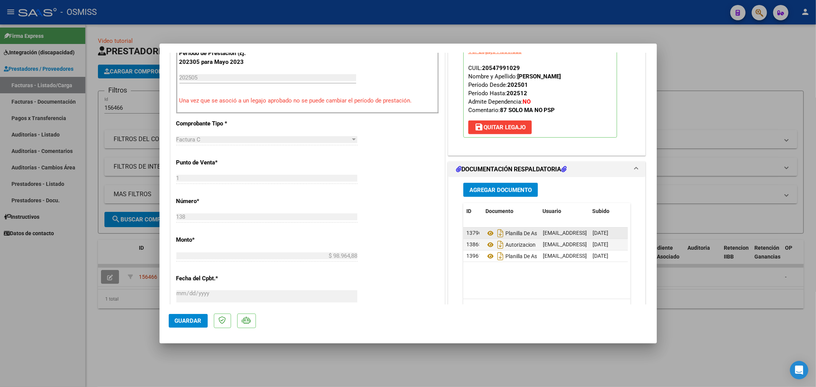
scroll to position [255, 0]
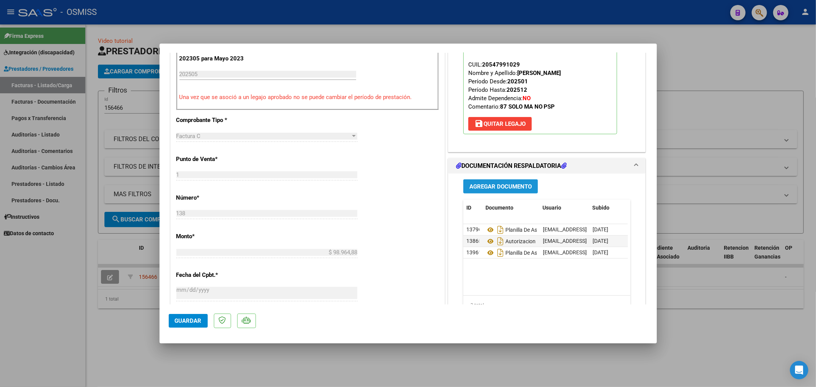
click at [514, 188] on span "Agregar Documento" at bounding box center [501, 186] width 62 height 7
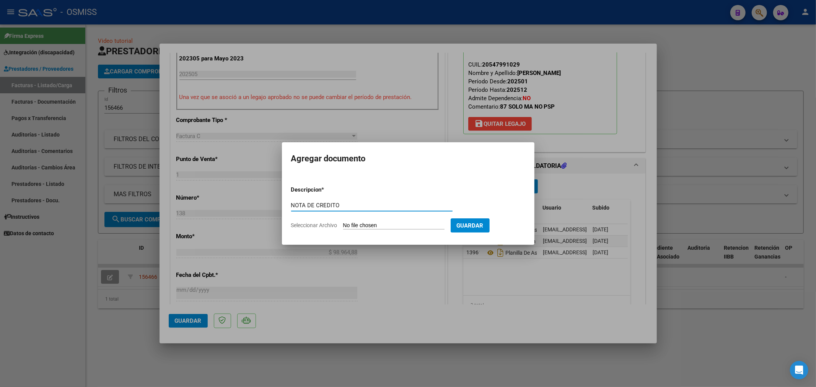
type input "NOTA DE CREDITO"
click at [364, 227] on input "Seleccionar Archivo" at bounding box center [393, 225] width 101 height 7
type input "C:\fakepath\132658-3-Nota_de_credito.pdf"
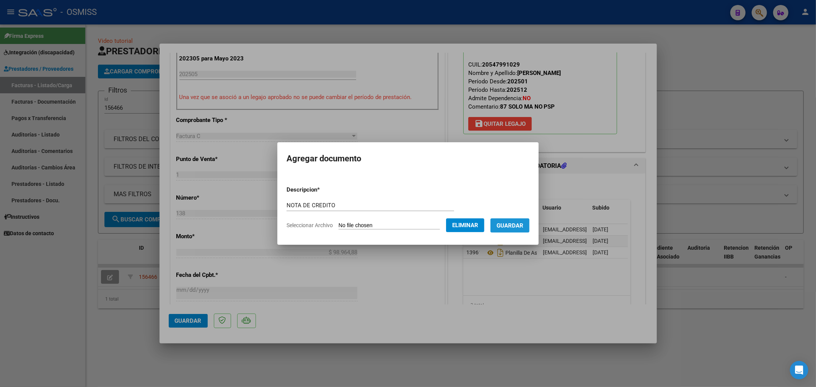
click at [514, 227] on span "Guardar" at bounding box center [510, 225] width 27 height 7
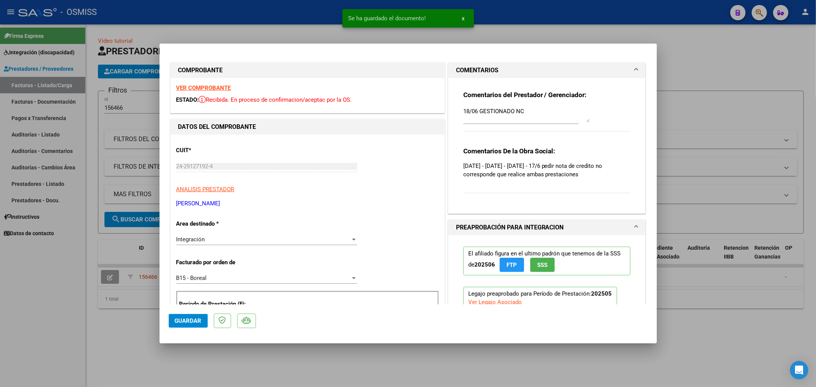
scroll to position [0, 0]
click at [463, 115] on textarea "18/06 GESTIONADO NC" at bounding box center [526, 115] width 126 height 15
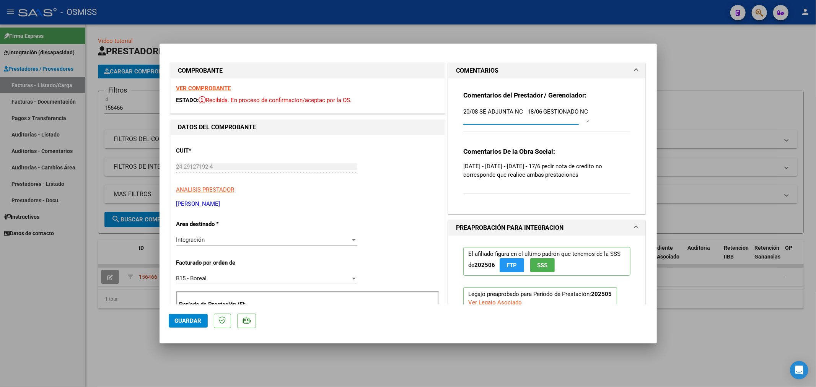
type textarea "20/08 SE ADJUNTA NC 18/06 GESTIONADO NC"
click at [192, 320] on span "Guardar" at bounding box center [188, 321] width 27 height 7
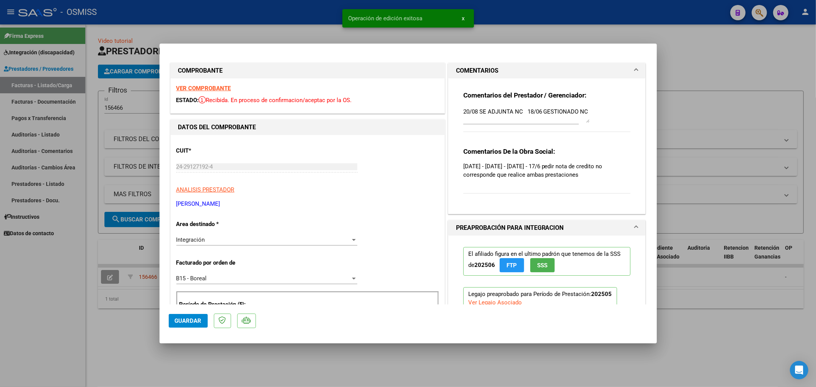
type input "$ 0,00"
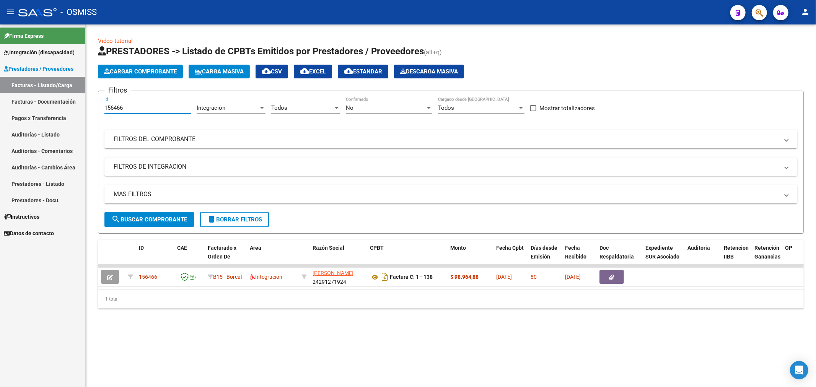
drag, startPoint x: 140, startPoint y: 107, endPoint x: 0, endPoint y: 131, distance: 142.1
click at [0, 131] on mat-sidenav-container "Firma Express Integración (discapacidad) Legajos Prestadores / Proveedores Fact…" at bounding box center [408, 205] width 816 height 363
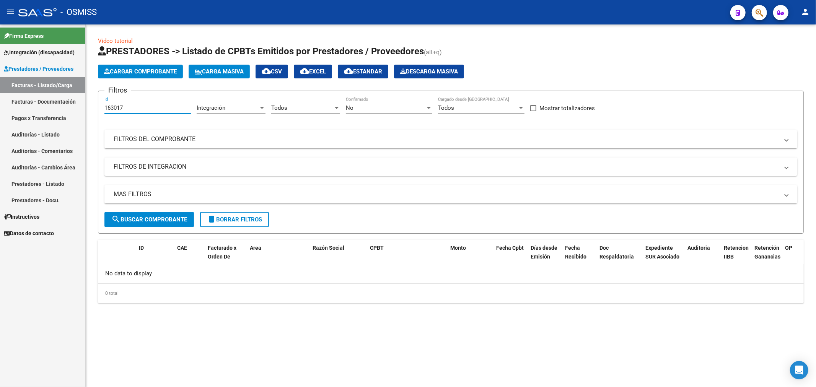
type input "163017"
click at [233, 224] on button "delete Borrar Filtros" at bounding box center [234, 219] width 69 height 15
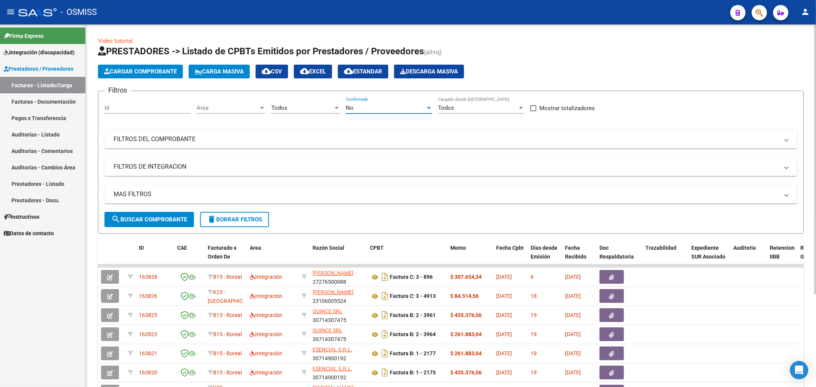
click at [374, 104] on div "No" at bounding box center [386, 107] width 80 height 7
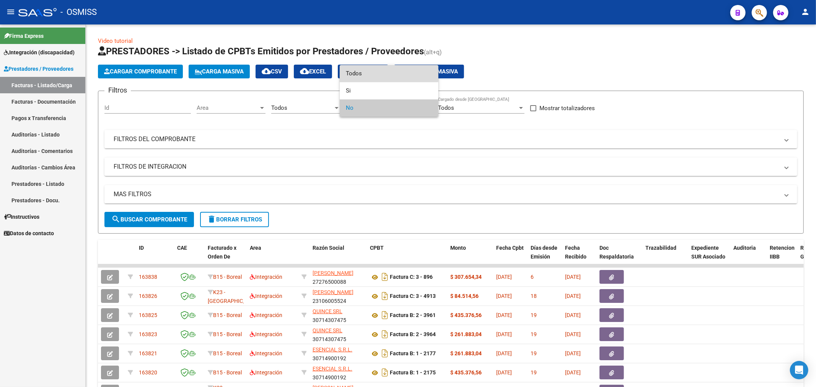
drag, startPoint x: 383, startPoint y: 72, endPoint x: 381, endPoint y: 76, distance: 4.3
click at [383, 73] on span "Todos" at bounding box center [389, 73] width 86 height 17
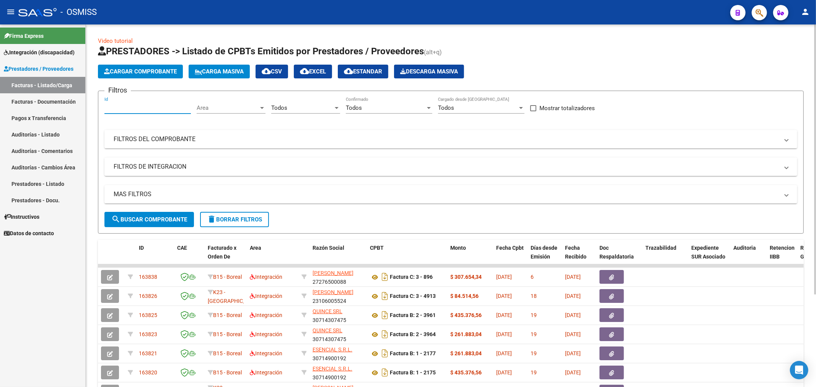
click at [126, 107] on input "Id" at bounding box center [147, 107] width 86 height 7
type input "163017"
click at [139, 213] on button "search Buscar Comprobante" at bounding box center [149, 219] width 90 height 15
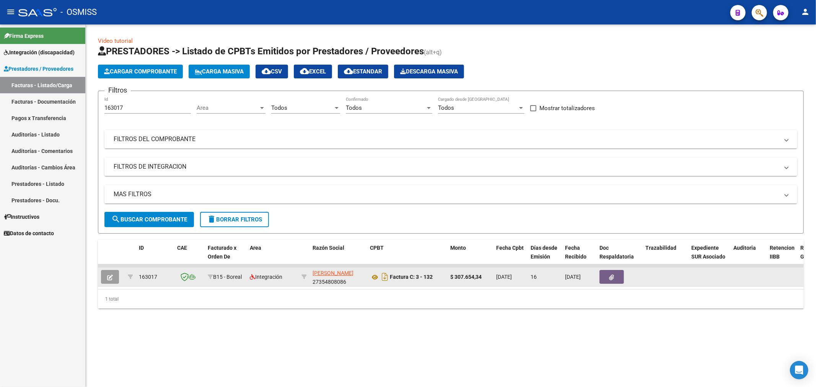
click at [108, 276] on icon "button" at bounding box center [110, 278] width 6 height 6
